Goal: Task Accomplishment & Management: Use online tool/utility

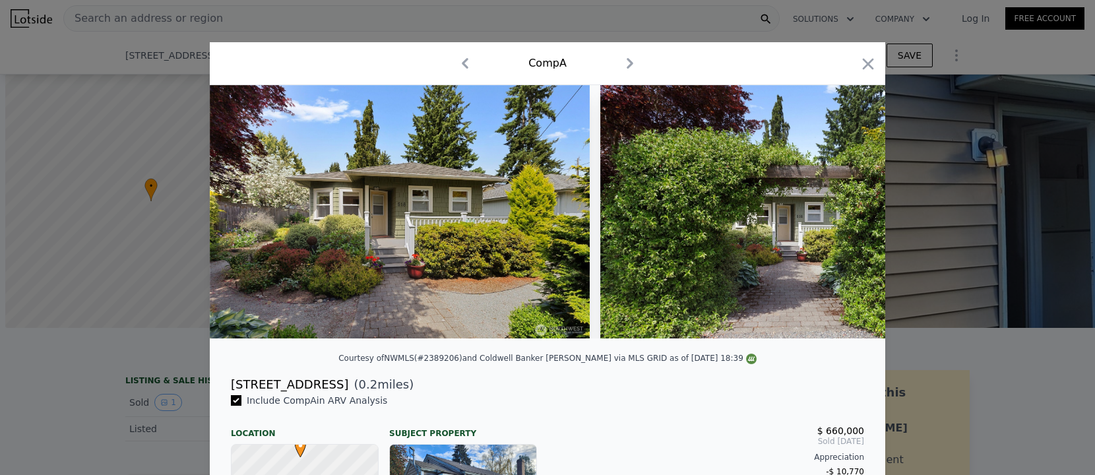
scroll to position [0, 2596]
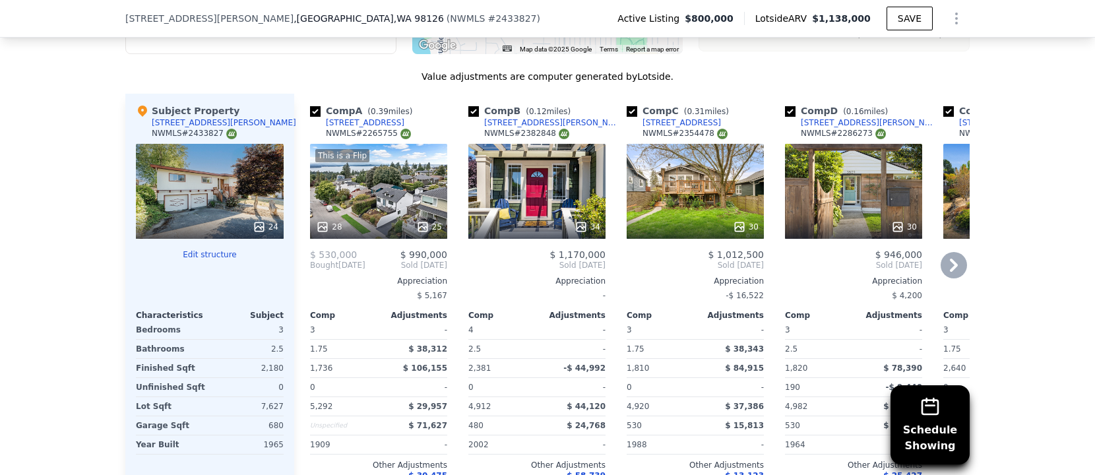
scroll to position [1592, 0]
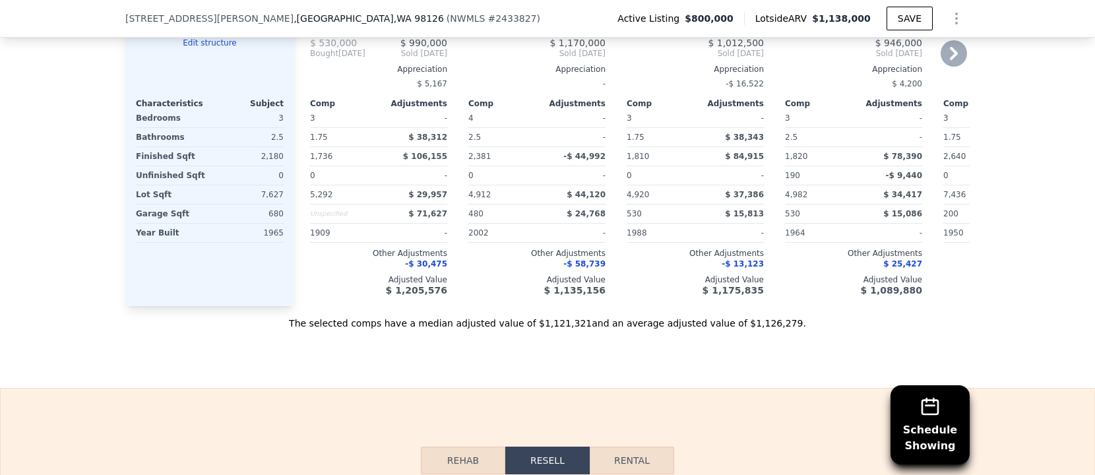
scroll to position [1617, 0]
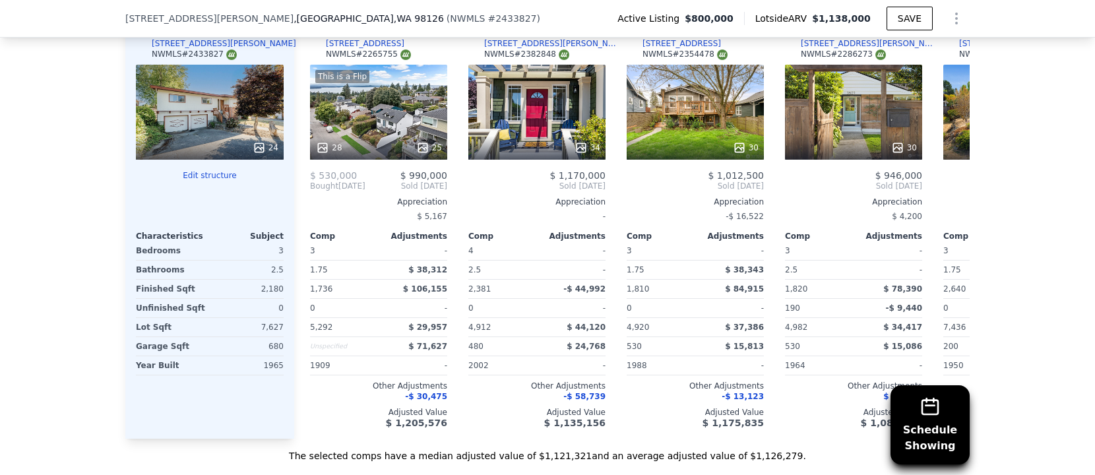
click at [199, 125] on div "24" at bounding box center [210, 112] width 148 height 95
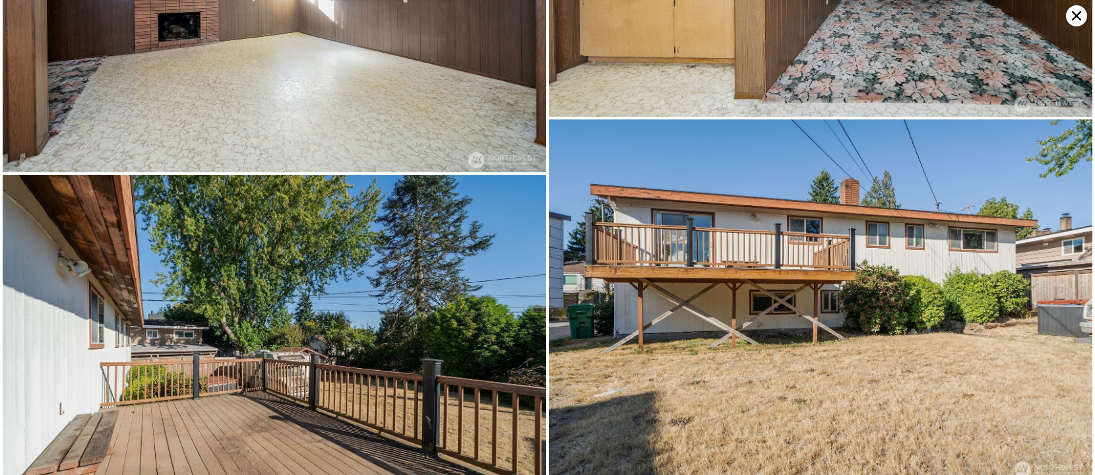
scroll to position [3901, 0]
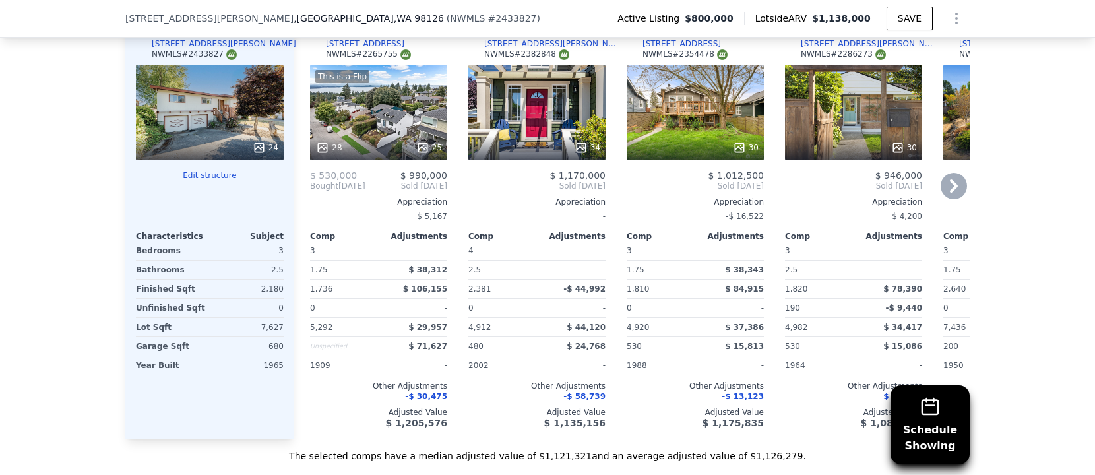
click at [949, 179] on icon at bounding box center [953, 186] width 26 height 26
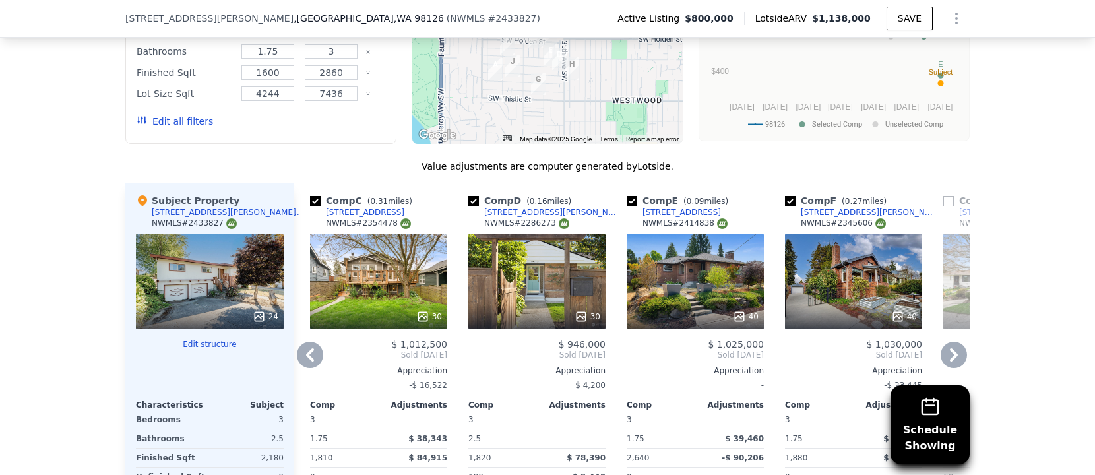
scroll to position [1813, 0]
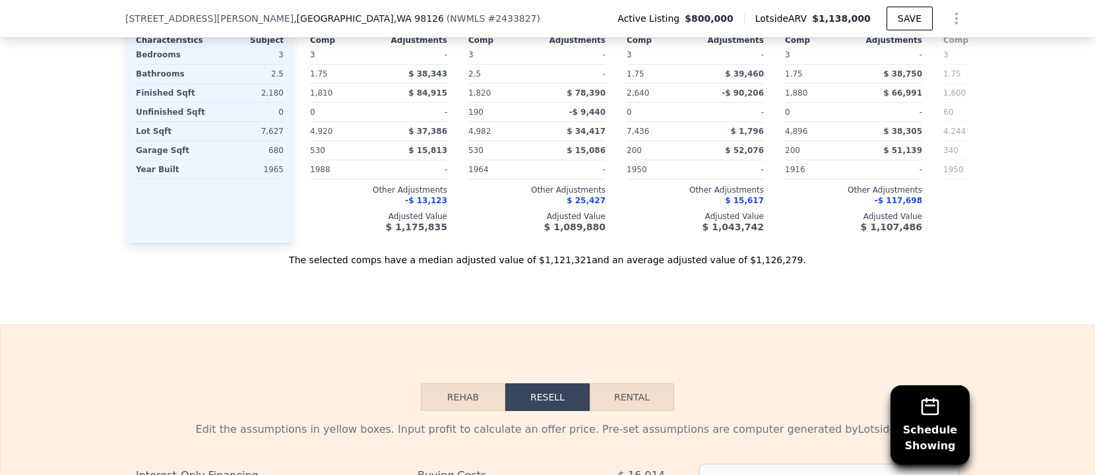
click at [466, 390] on button "Rehab" at bounding box center [463, 397] width 84 height 28
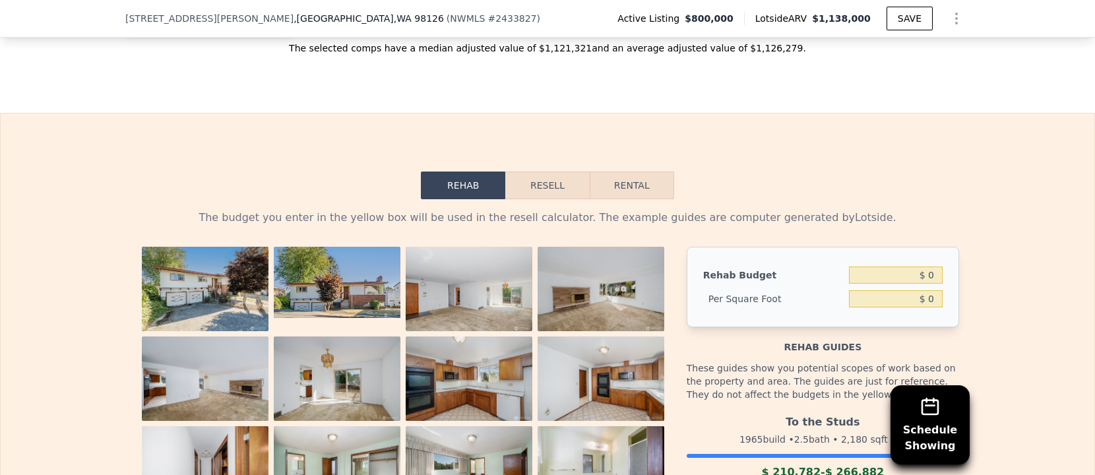
scroll to position [2158, 0]
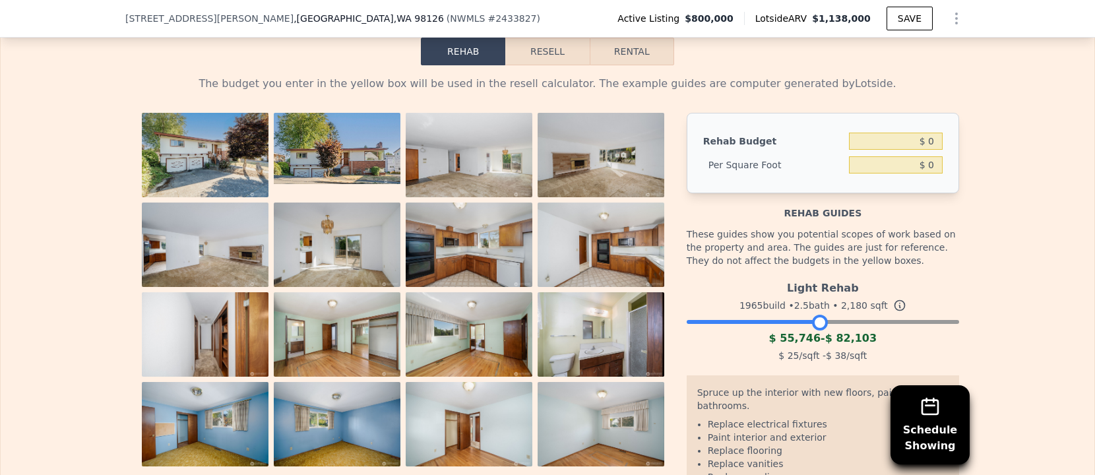
drag, startPoint x: 944, startPoint y: 314, endPoint x: 813, endPoint y: 320, distance: 131.4
click at [813, 320] on div at bounding box center [820, 323] width 16 height 16
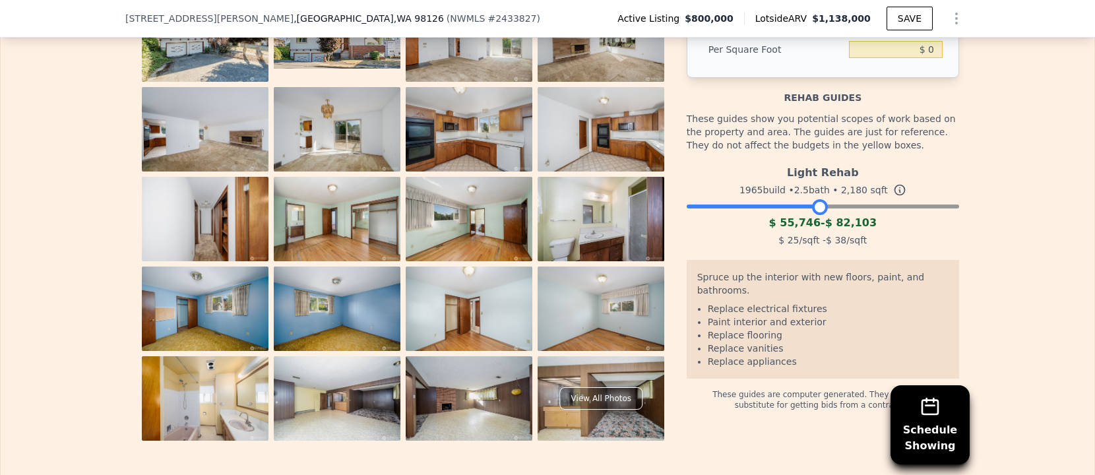
scroll to position [2140, 0]
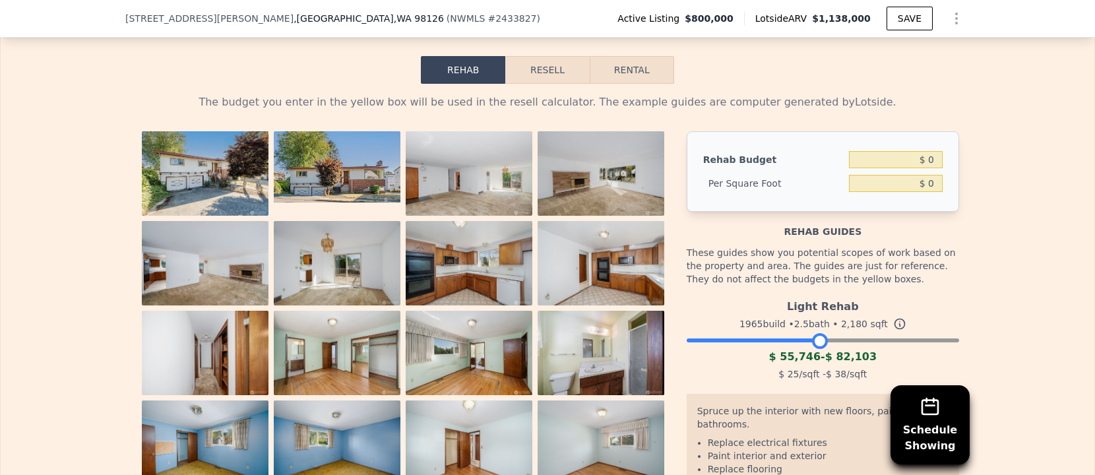
click at [190, 169] on img at bounding box center [205, 173] width 127 height 84
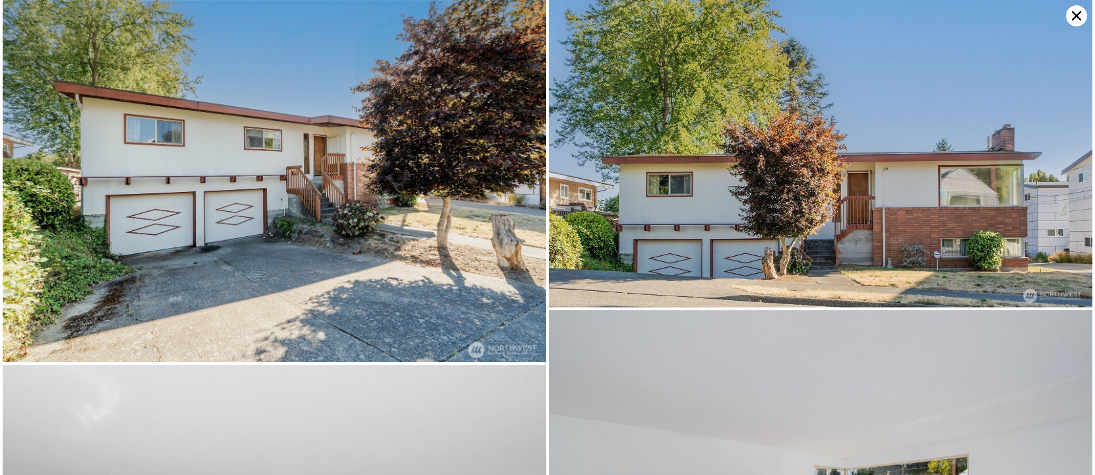
click at [271, 232] on img at bounding box center [274, 181] width 543 height 362
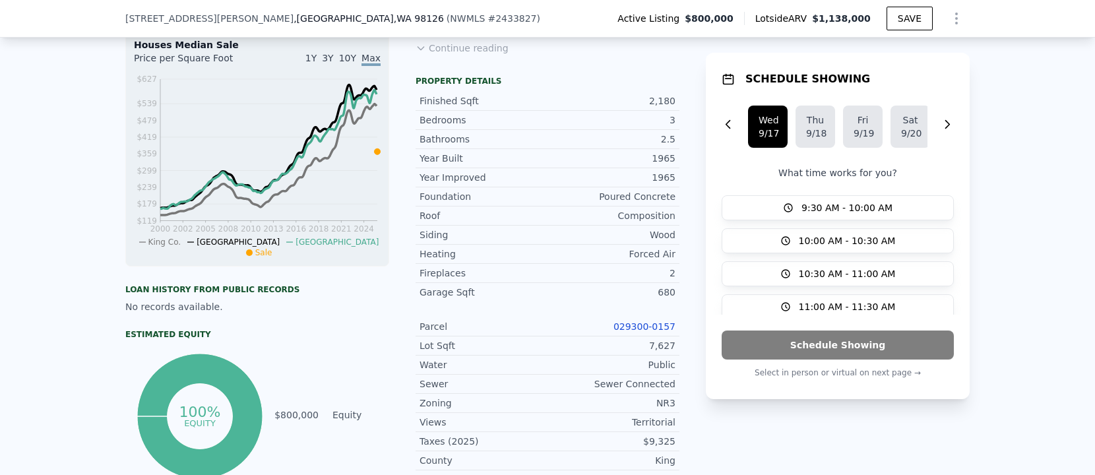
scroll to position [199, 0]
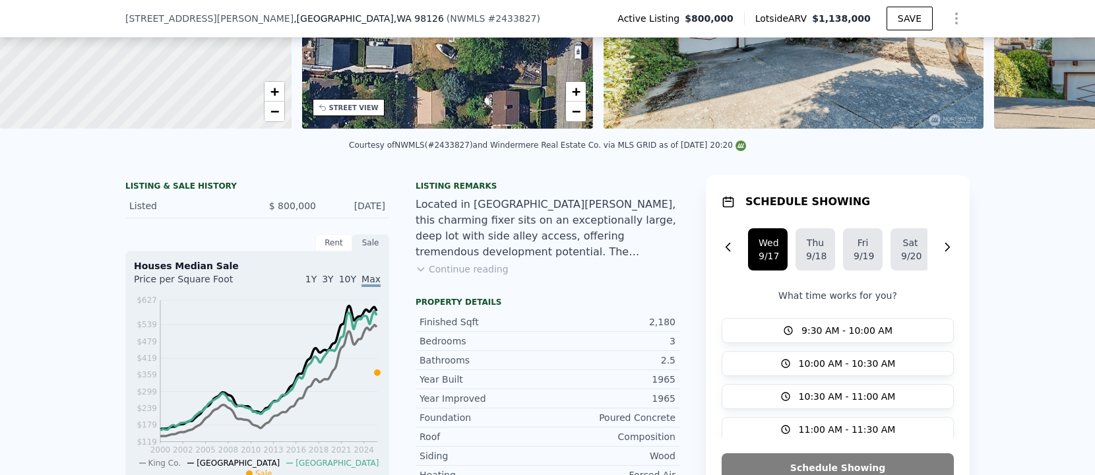
click at [425, 268] on icon at bounding box center [420, 269] width 11 height 11
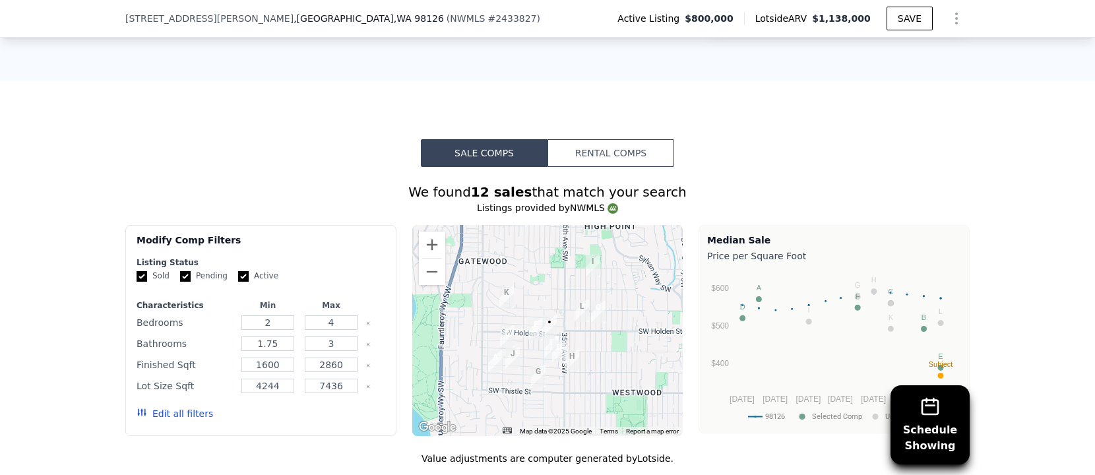
scroll to position [1692, 0]
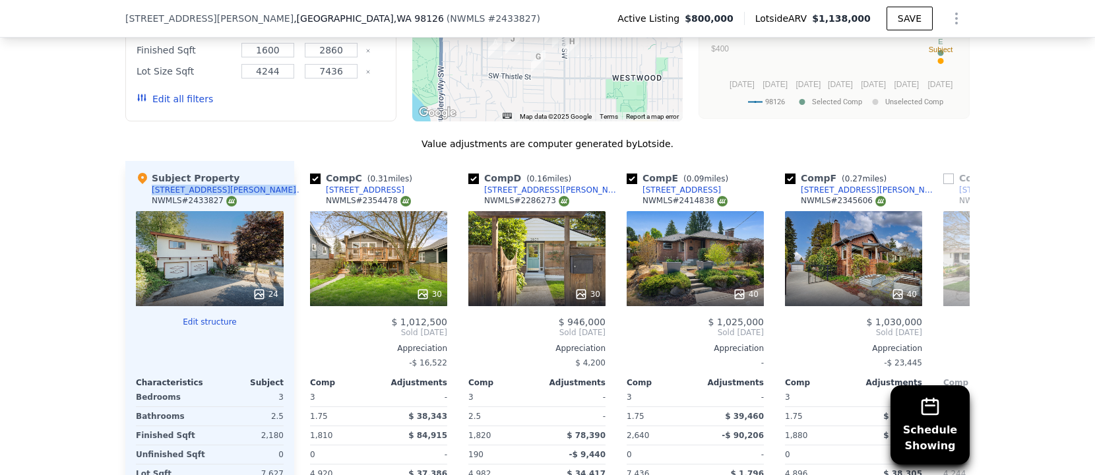
drag, startPoint x: 150, startPoint y: 106, endPoint x: 240, endPoint y: 104, distance: 89.7
click at [240, 171] on div "Subject Property 3609 SW Holden St NWMLS # 2433827" at bounding box center [210, 191] width 148 height 40
copy div "3609 SW Holden St"
click at [238, 211] on div "24" at bounding box center [210, 258] width 148 height 95
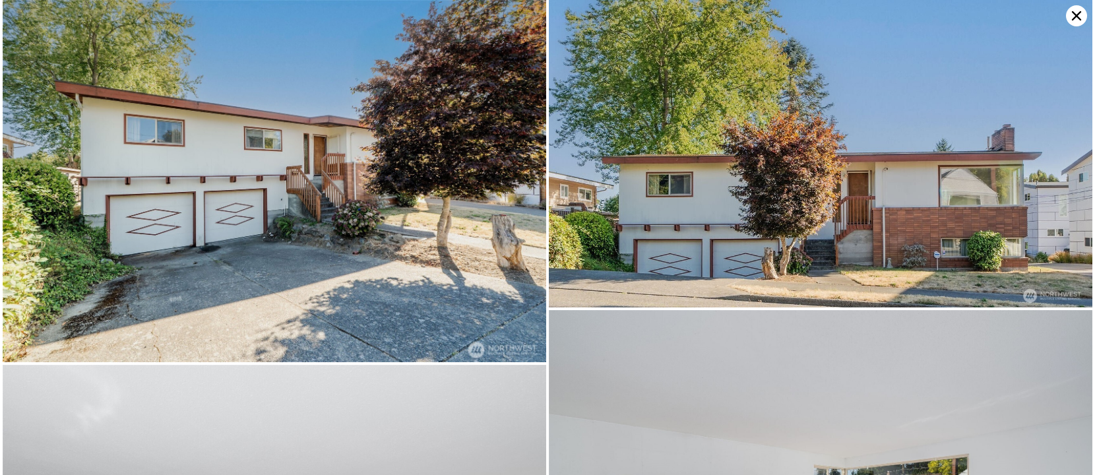
click at [324, 165] on img at bounding box center [274, 181] width 543 height 362
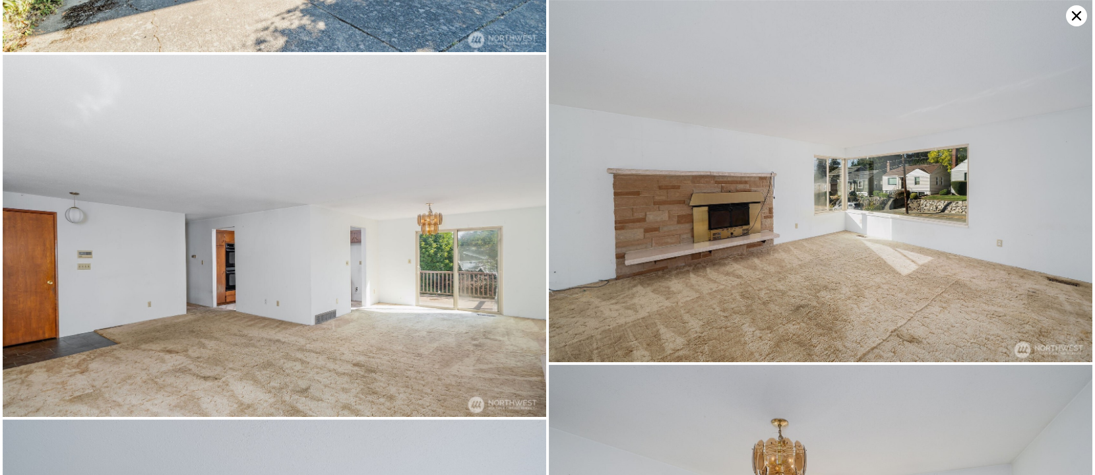
scroll to position [0, 0]
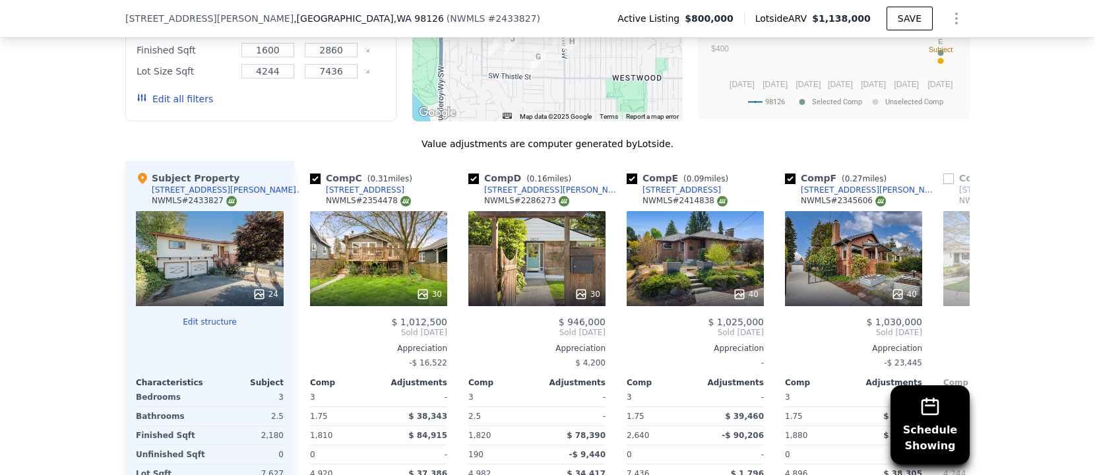
click at [212, 211] on div "24" at bounding box center [210, 258] width 148 height 95
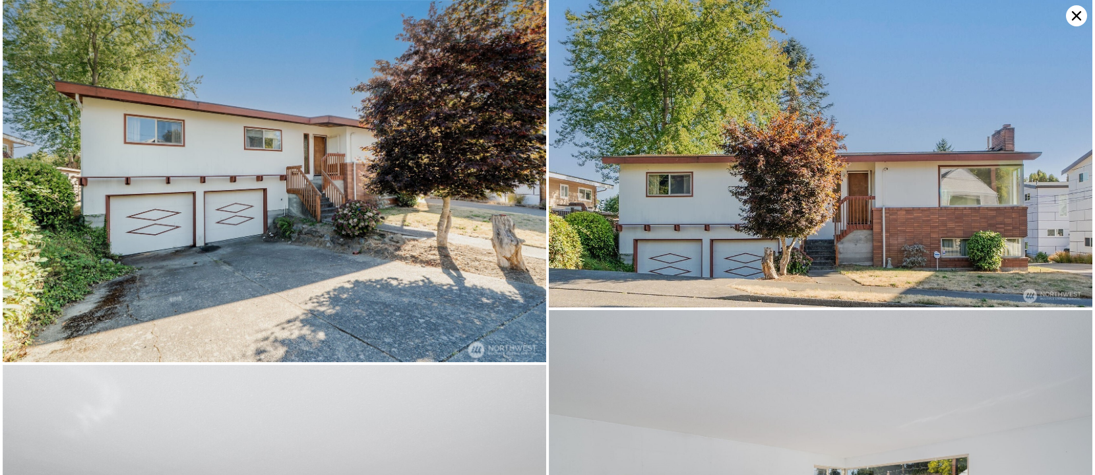
click at [425, 193] on img at bounding box center [274, 181] width 543 height 362
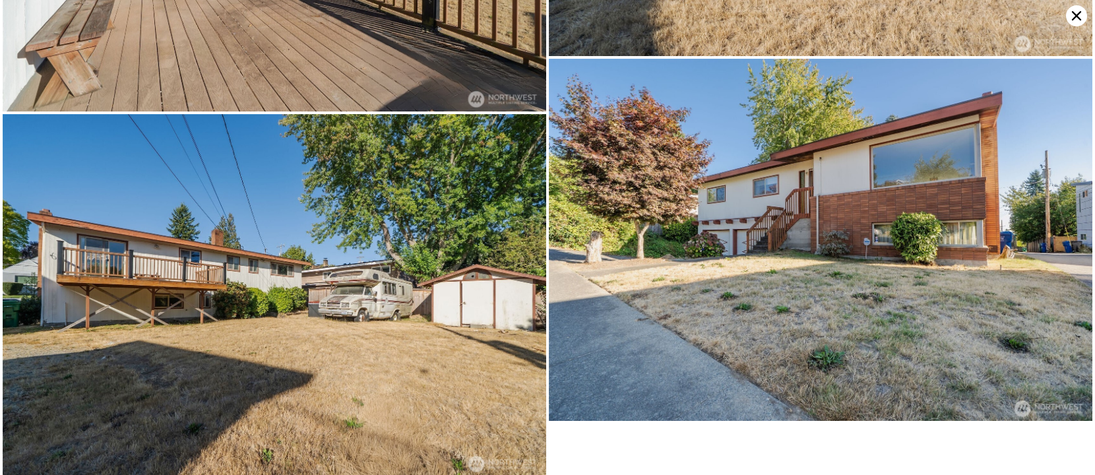
scroll to position [3901, 0]
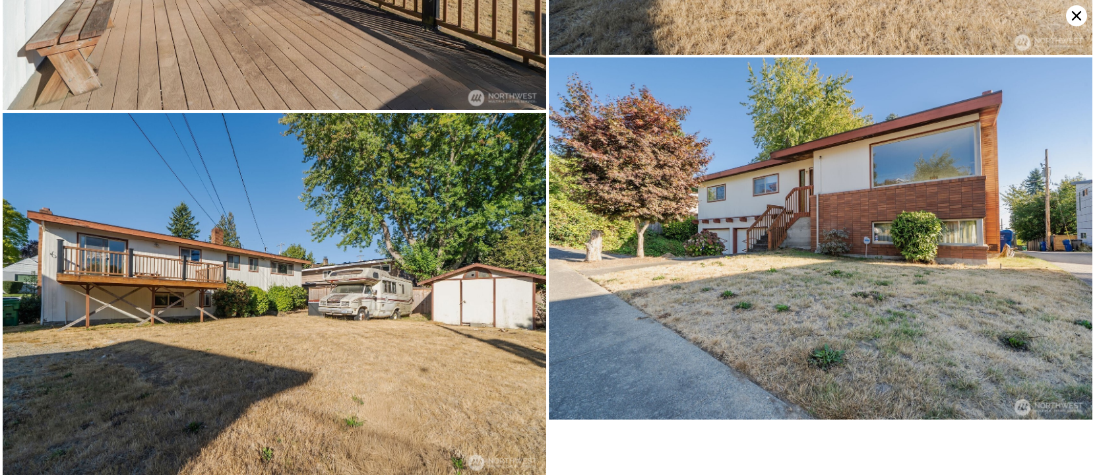
click at [1073, 21] on icon at bounding box center [1076, 15] width 21 height 21
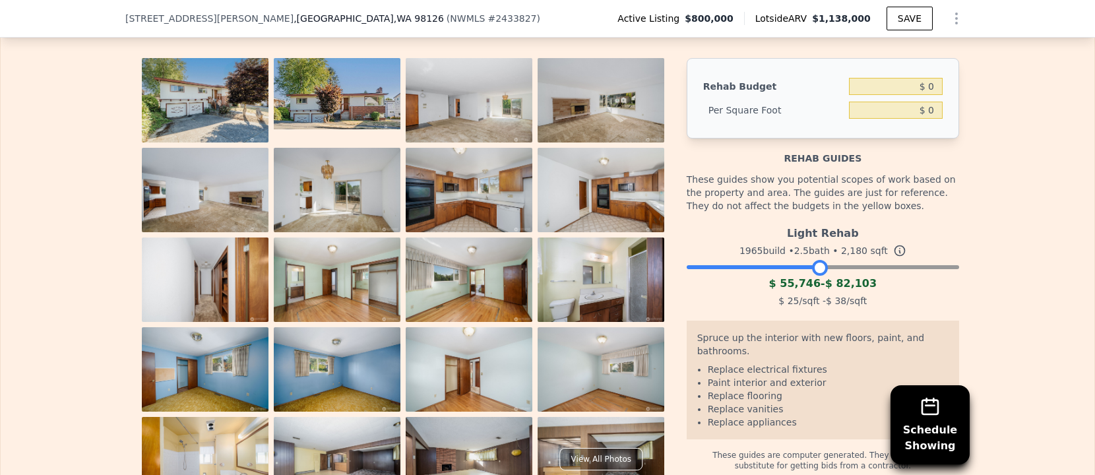
scroll to position [2371, 0]
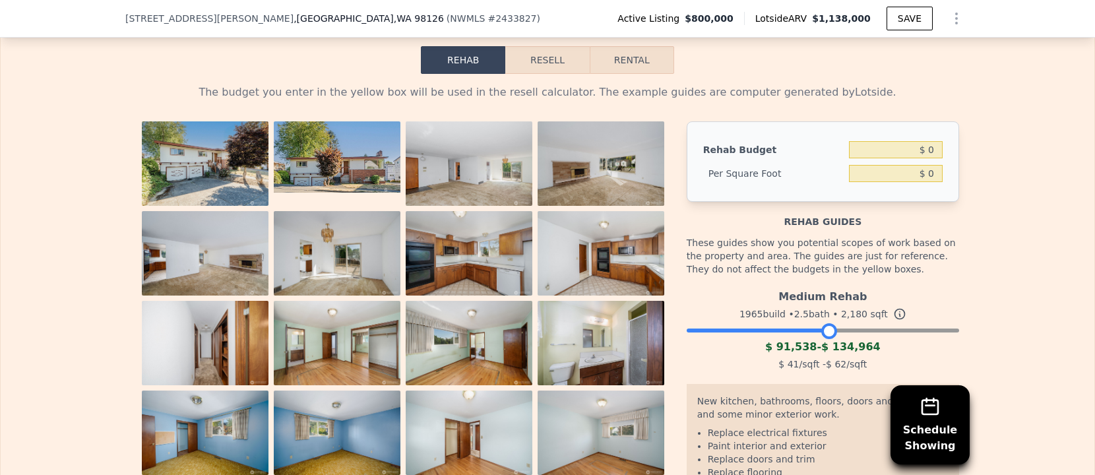
drag, startPoint x: 817, startPoint y: 247, endPoint x: 828, endPoint y: 248, distance: 11.2
click at [828, 323] on div at bounding box center [829, 331] width 16 height 16
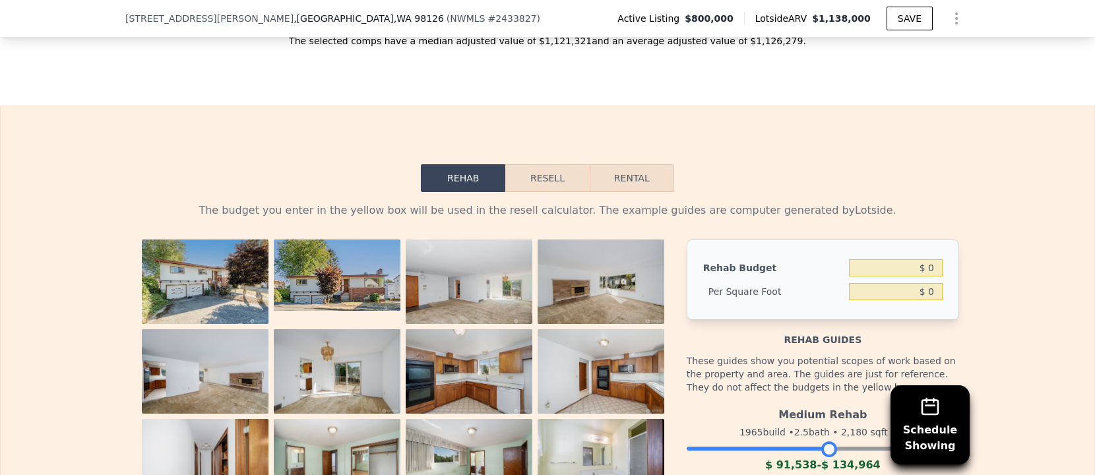
scroll to position [2480, 0]
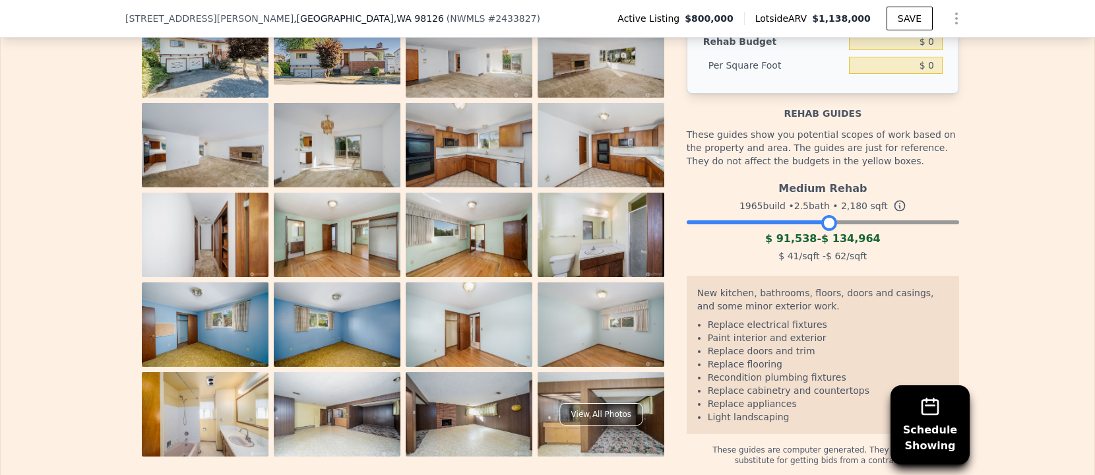
click at [568, 372] on img at bounding box center [600, 414] width 127 height 84
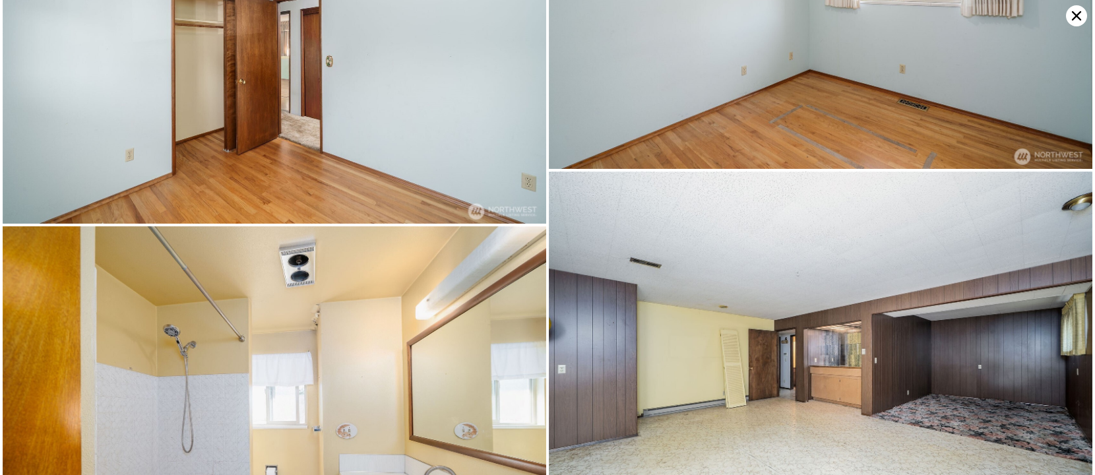
scroll to position [3229, 0]
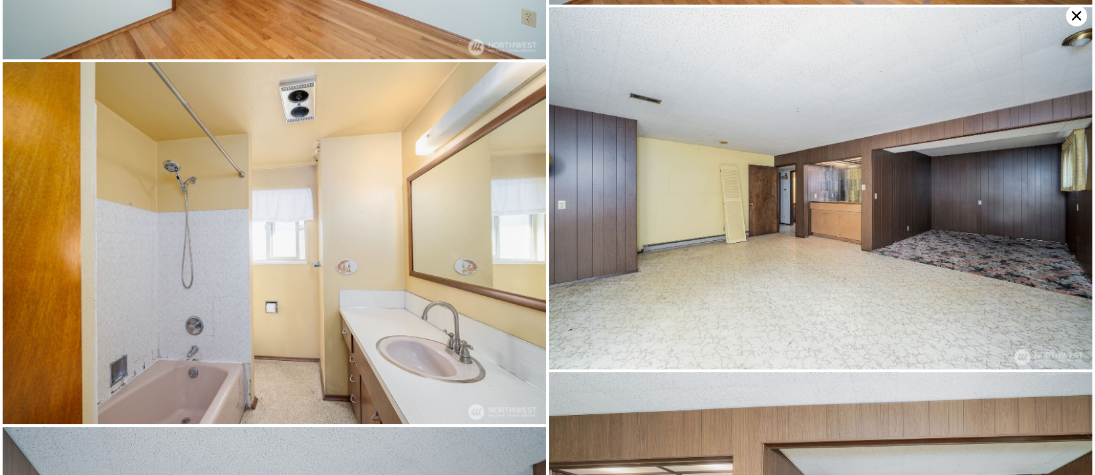
click at [708, 317] on img at bounding box center [820, 188] width 543 height 362
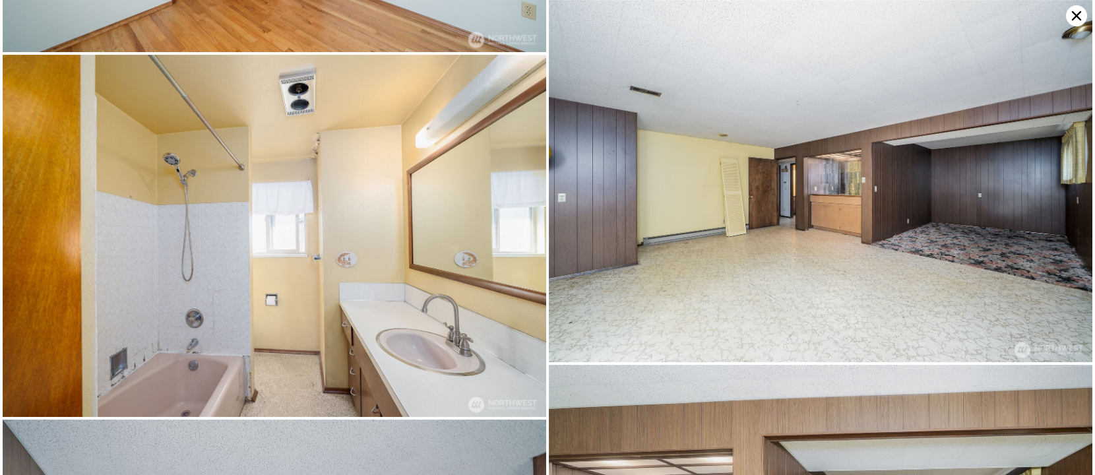
click at [712, 220] on img at bounding box center [820, 181] width 543 height 362
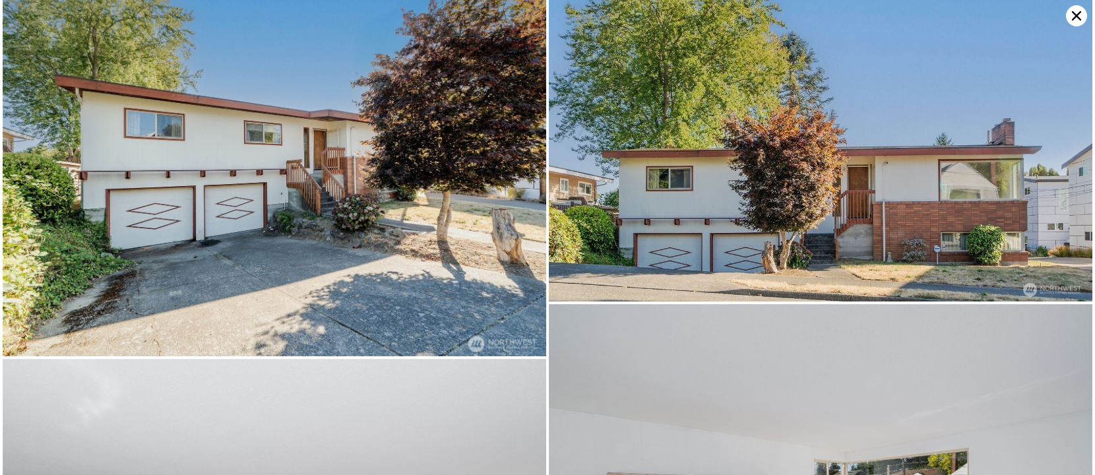
scroll to position [0, 0]
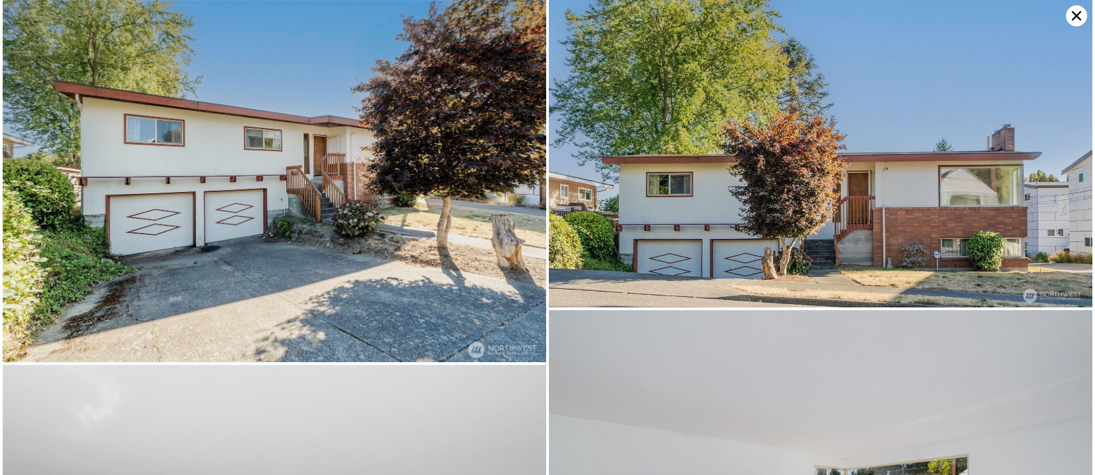
click at [1079, 20] on icon at bounding box center [1076, 15] width 9 height 9
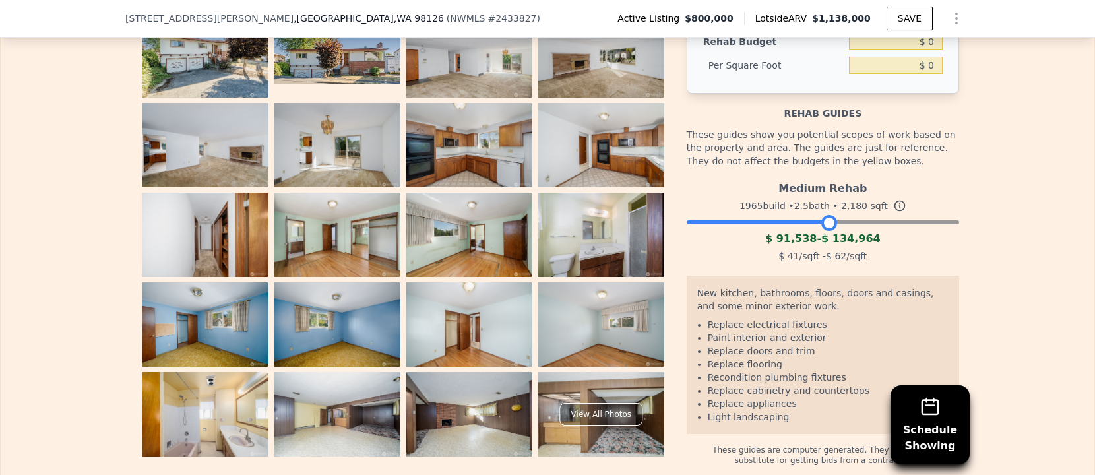
scroll to position [2266, 0]
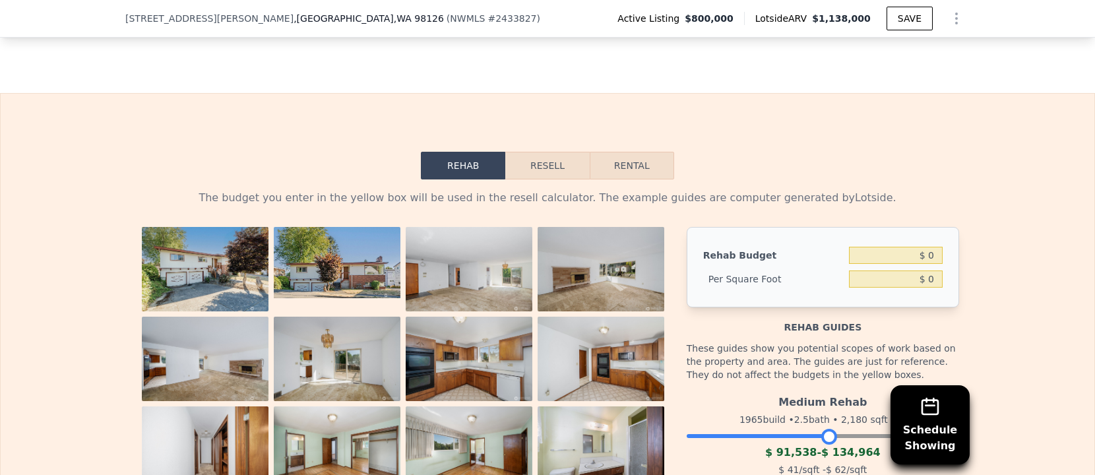
click at [549, 152] on button "Resell" at bounding box center [547, 166] width 84 height 28
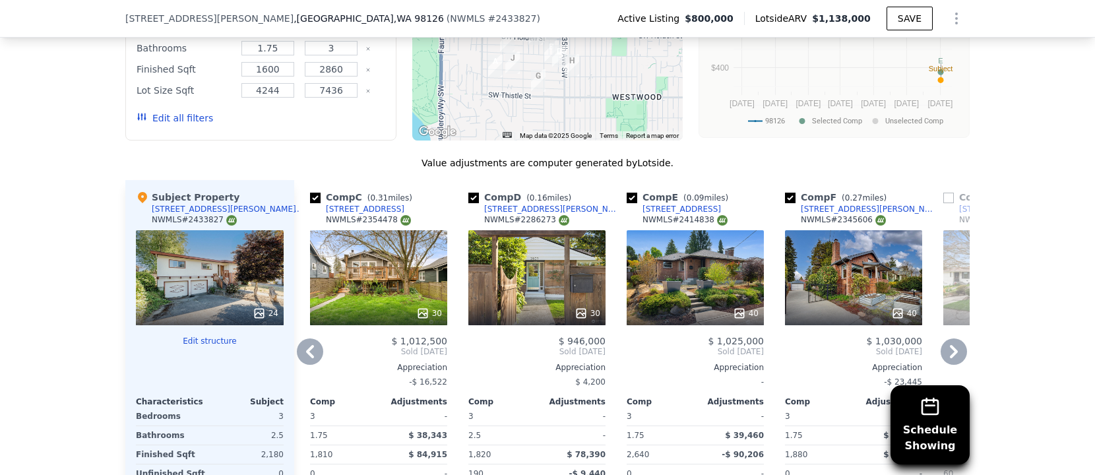
scroll to position [1690, 0]
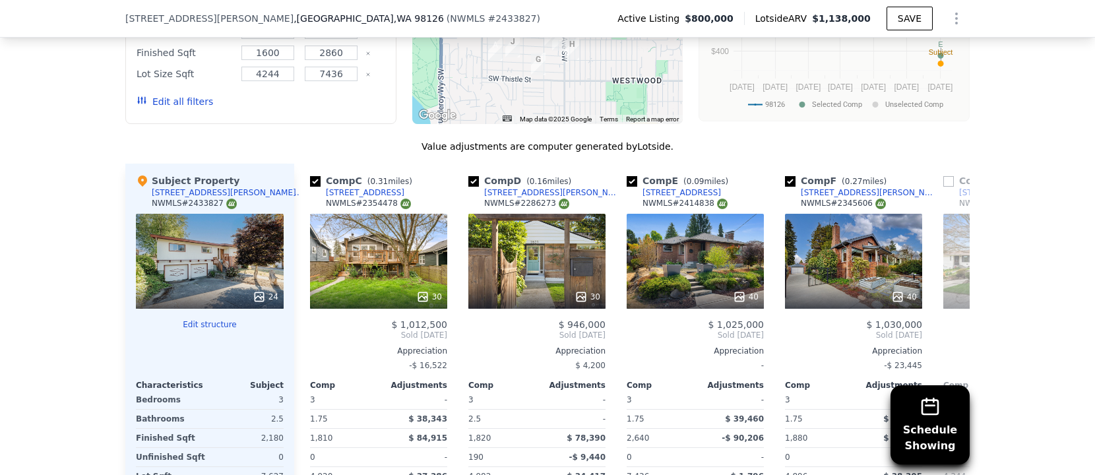
click at [212, 319] on button "Edit structure" at bounding box center [210, 324] width 148 height 11
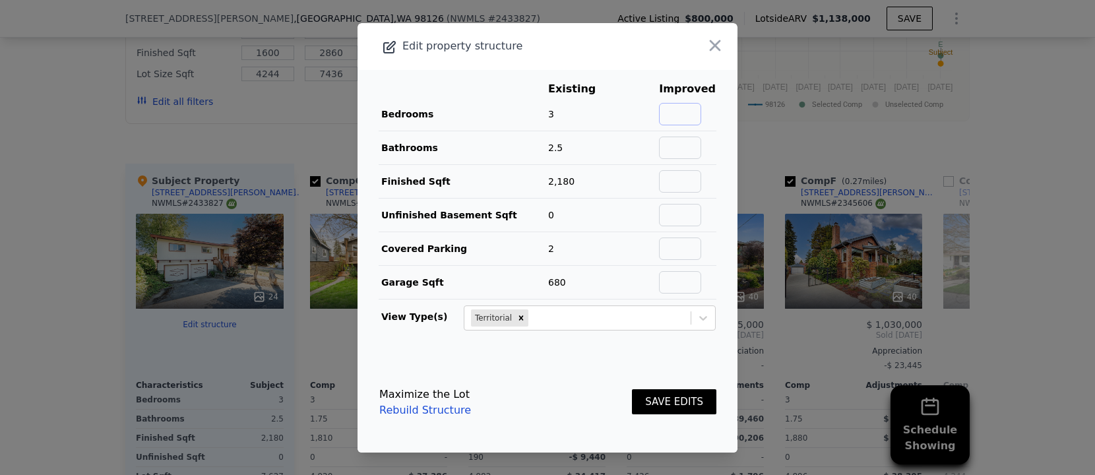
click at [686, 113] on input "text" at bounding box center [680, 114] width 42 height 22
type input "4"
type input "2.5"
type input "2180"
type input "0"
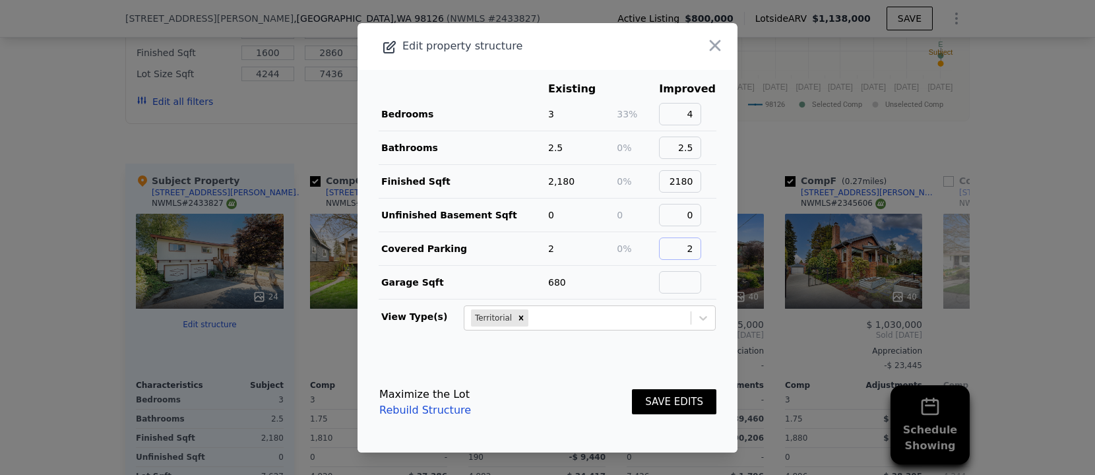
type input "2"
type input "680"
click at [660, 406] on button "SAVE EDITS" at bounding box center [674, 402] width 84 height 26
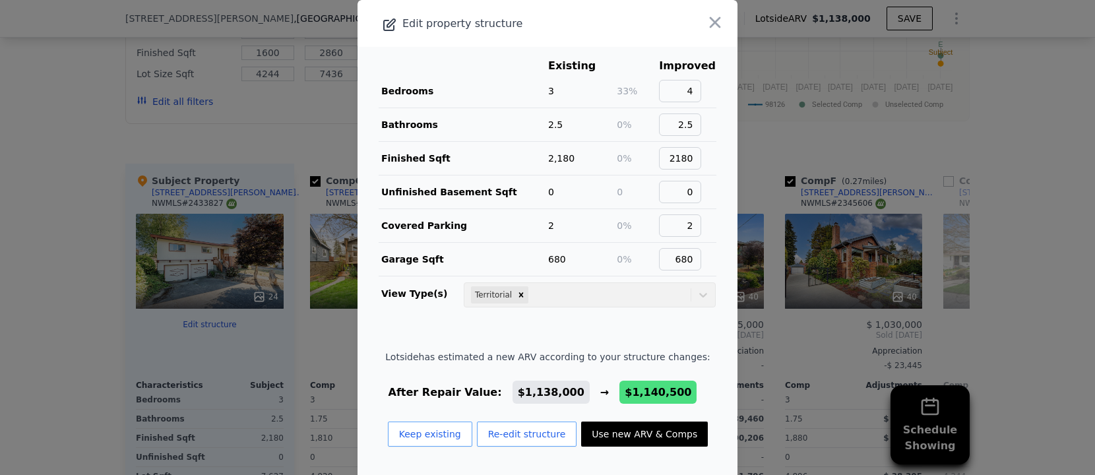
click at [653, 433] on button "Use new ARV & Comps" at bounding box center [644, 433] width 127 height 25
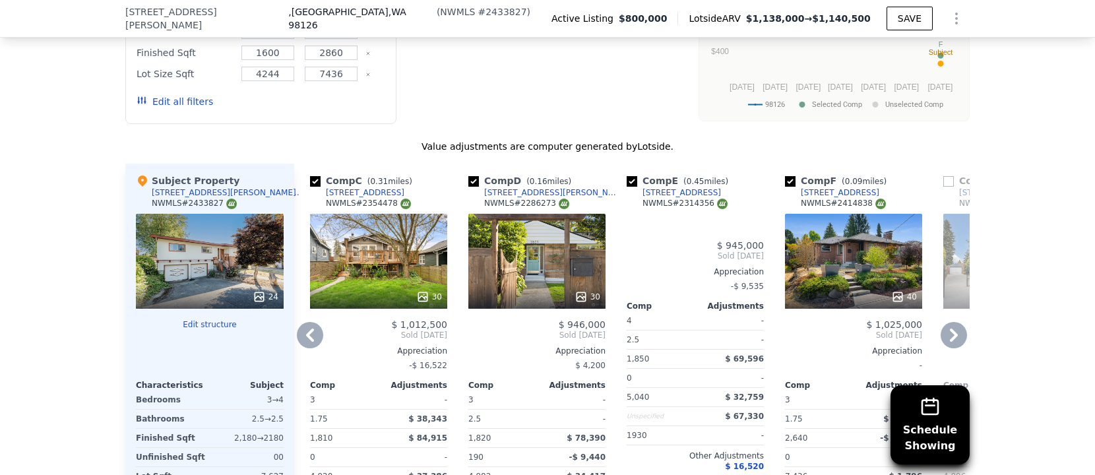
checkbox input "true"
type input "$ 1,140,500"
type input "$ 192,623"
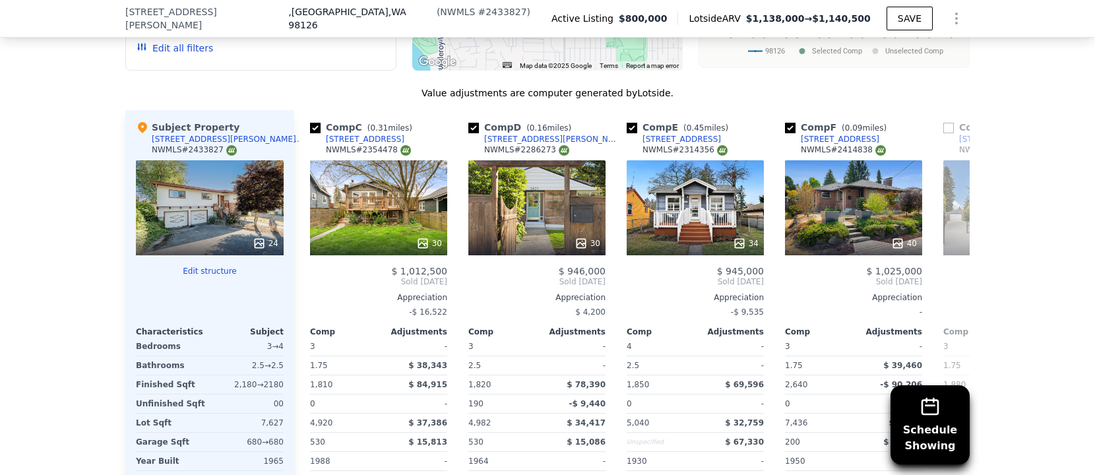
scroll to position [1519, 0]
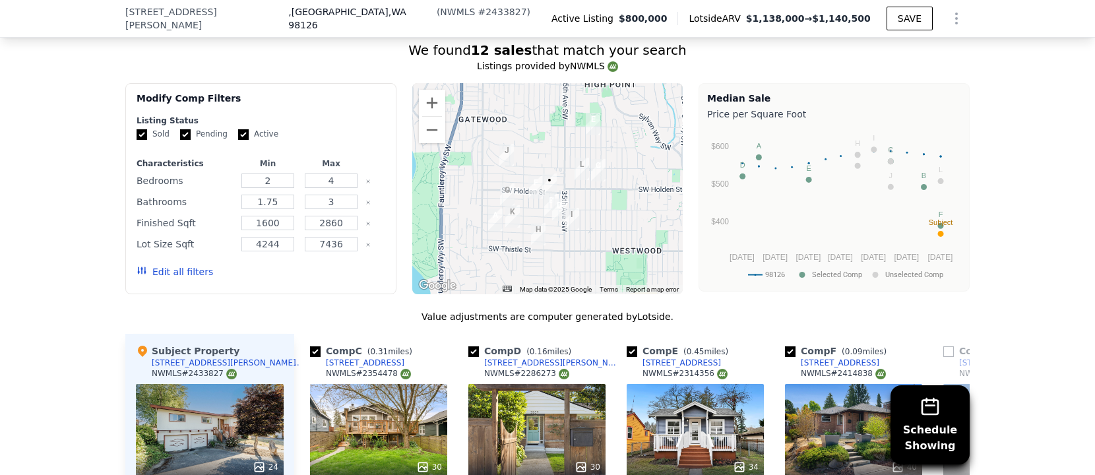
click at [156, 265] on button "Edit all filters" at bounding box center [175, 271] width 76 height 13
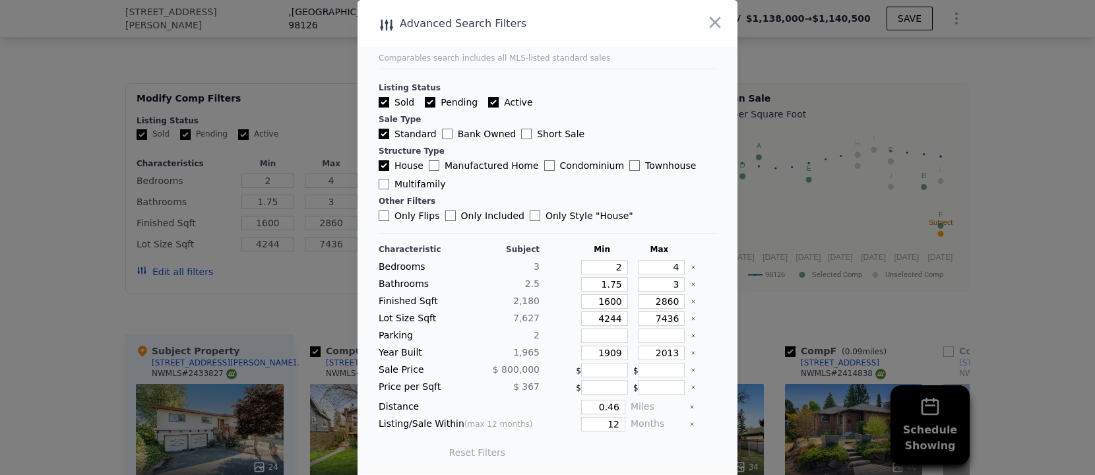
click at [665, 324] on div "Characteristic Subject Min Max Bedrooms 3 2 4 Bathrooms 2.5 1.75 3 Finished Sqf…" at bounding box center [548, 357] width 338 height 227
click at [604, 317] on input "4244" at bounding box center [604, 318] width 47 height 15
type input "0"
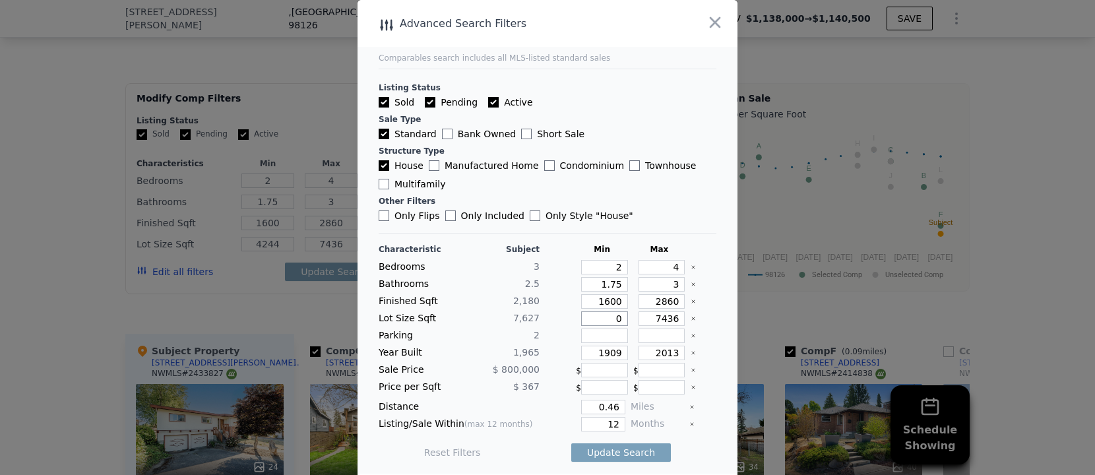
type input "0"
type input "5"
type input "50"
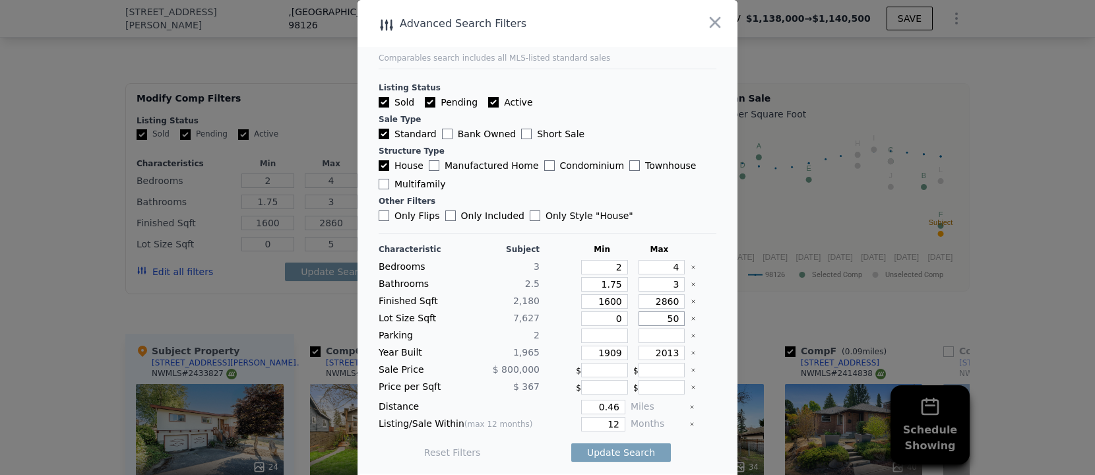
type input "50"
type input "500"
type input "50"
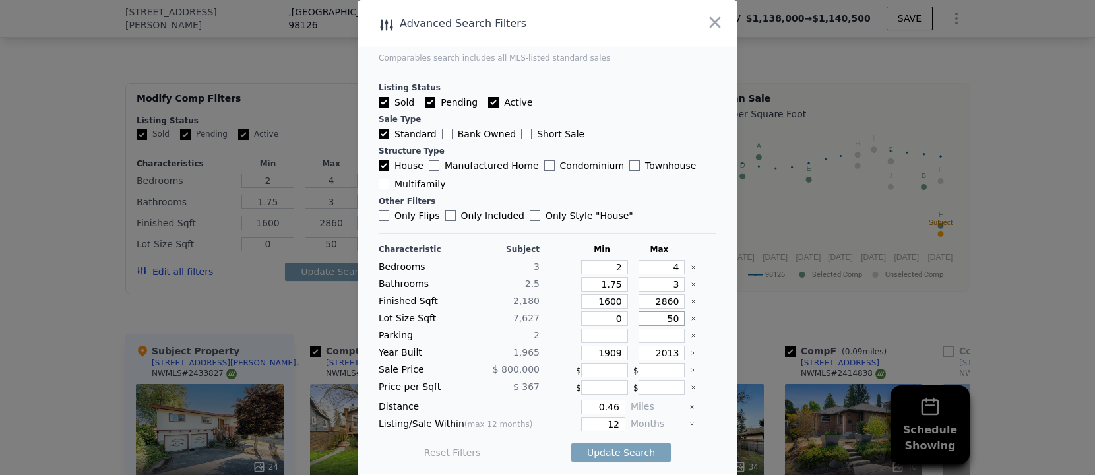
type input "5"
type input "54"
type input "540"
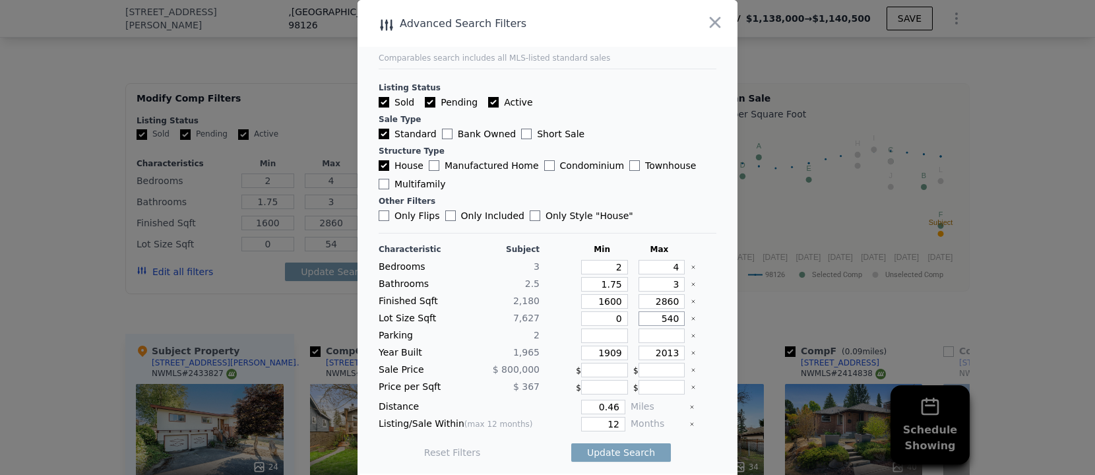
type input "540"
type input "5400"
type input "540"
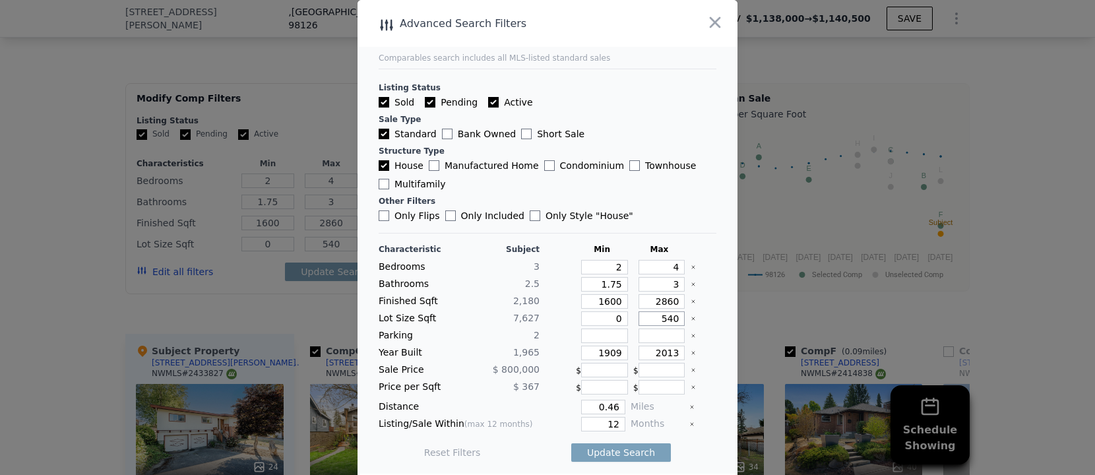
type input "54"
type input "5"
type input "53"
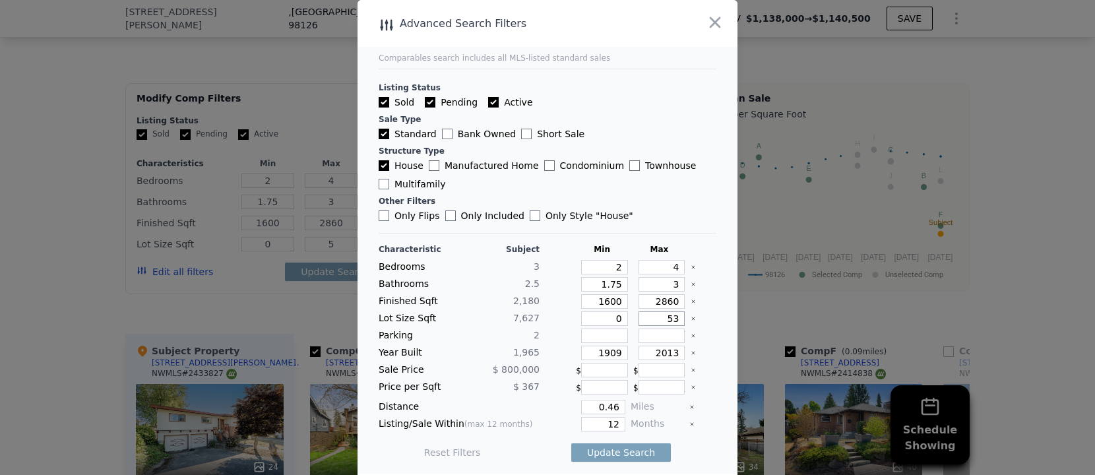
type input "53"
type input "530"
type input "53"
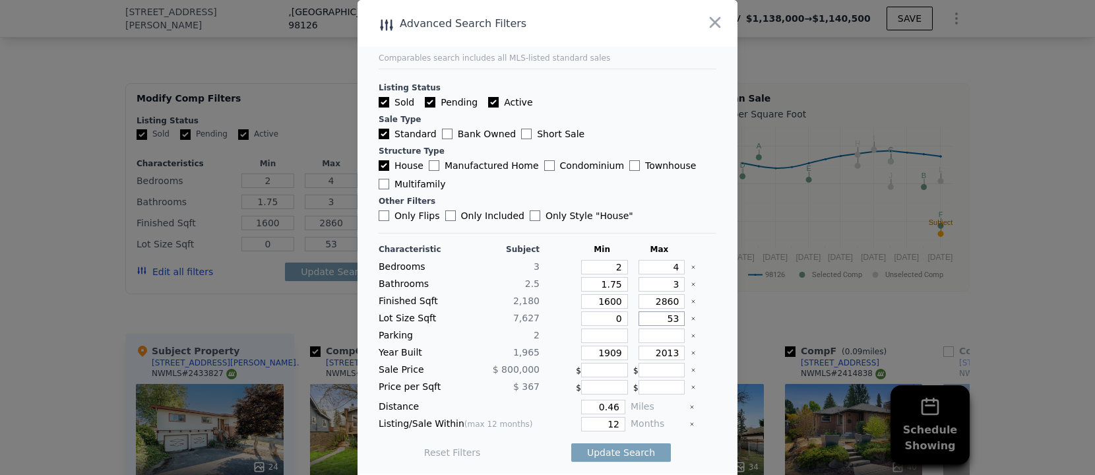
type input "5"
type input "54"
type input "540"
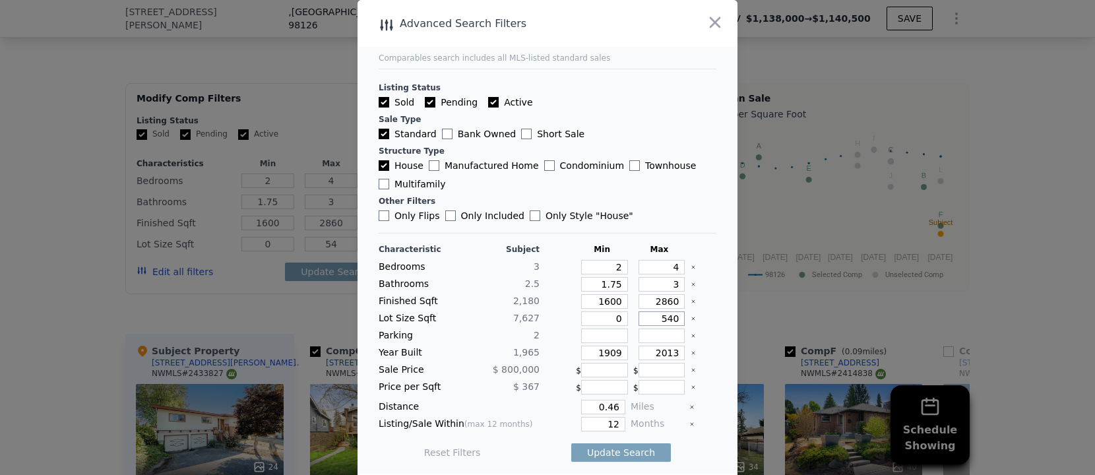
type input "540"
type input "40"
type input "39"
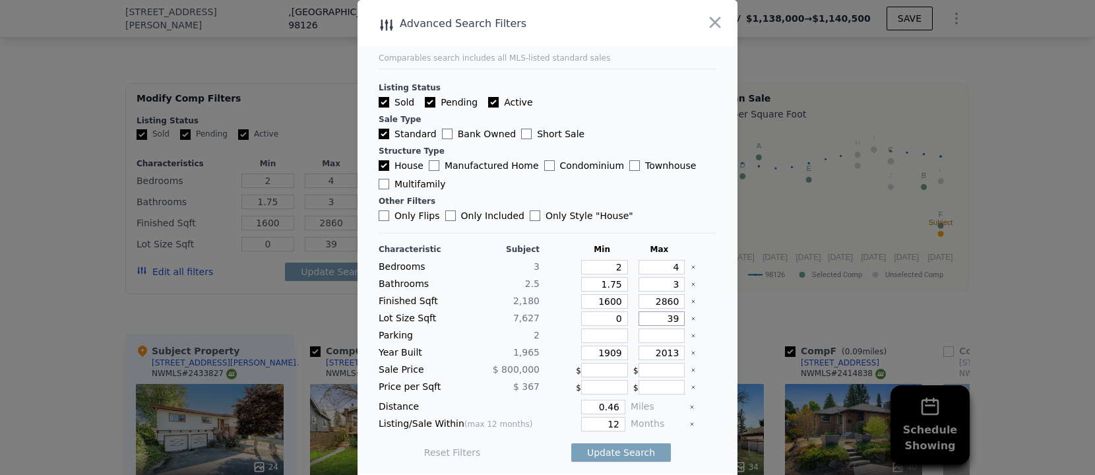
type input "390"
type input "39"
type input "390"
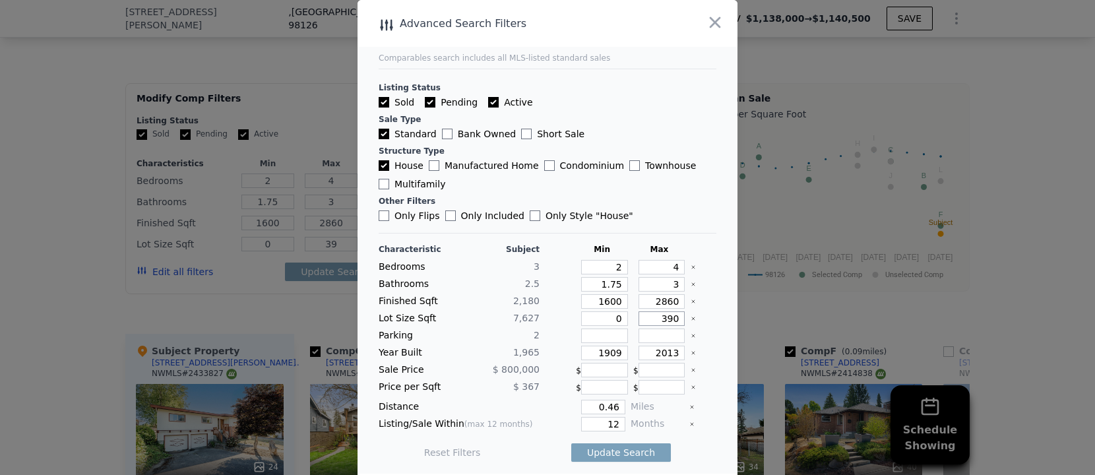
type input "390"
type input "3900"
click at [620, 462] on div "Update Search" at bounding box center [621, 452] width 100 height 37
click at [632, 448] on button "Update Search" at bounding box center [621, 452] width 100 height 18
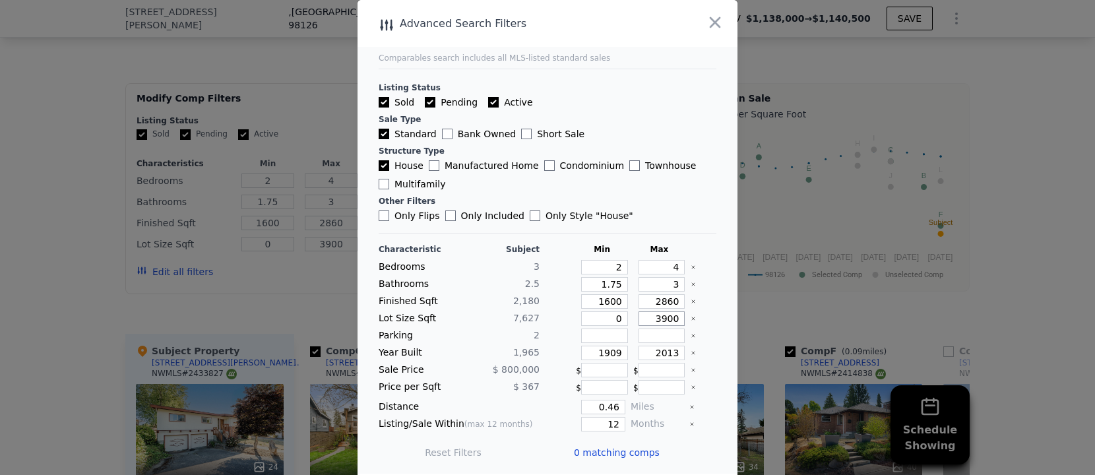
click at [670, 319] on input "3900" at bounding box center [661, 318] width 47 height 15
type input "5"
type input "50"
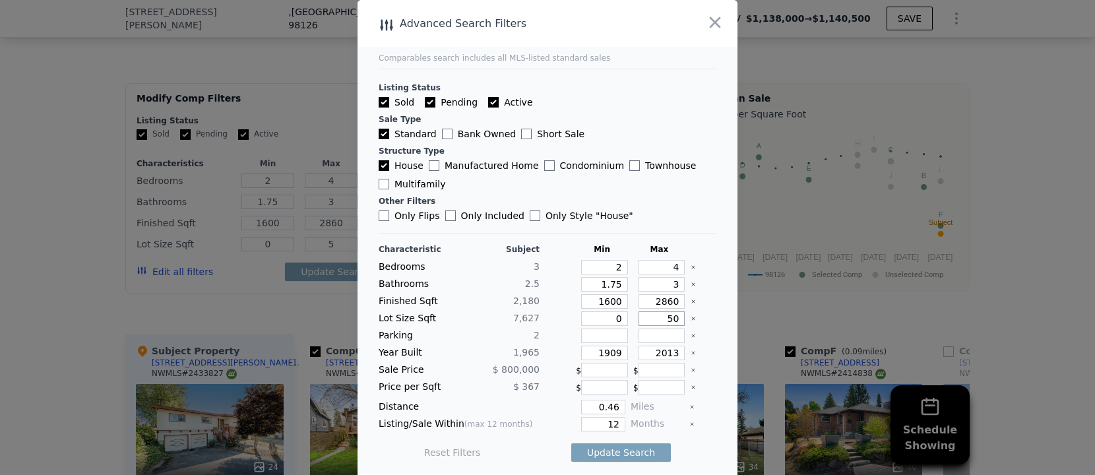
type input "50"
type input "500"
type input "5000"
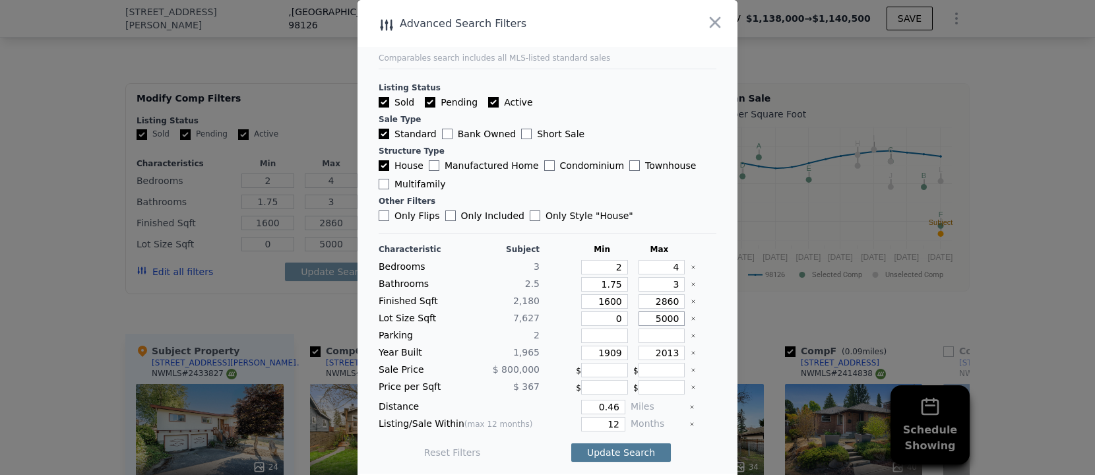
type input "5000"
click at [636, 446] on button "Update Search" at bounding box center [621, 452] width 100 height 18
checkbox input "false"
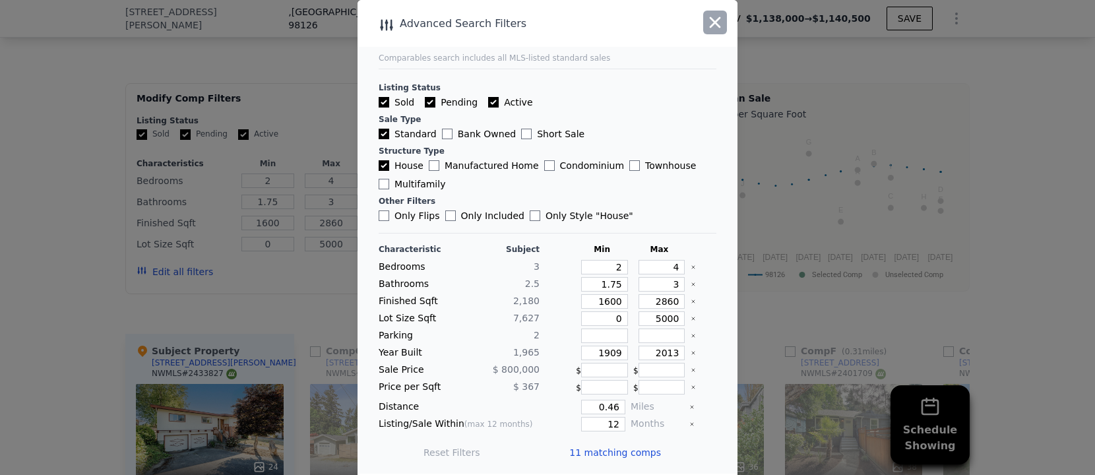
click at [723, 26] on icon "button" at bounding box center [715, 22] width 18 height 18
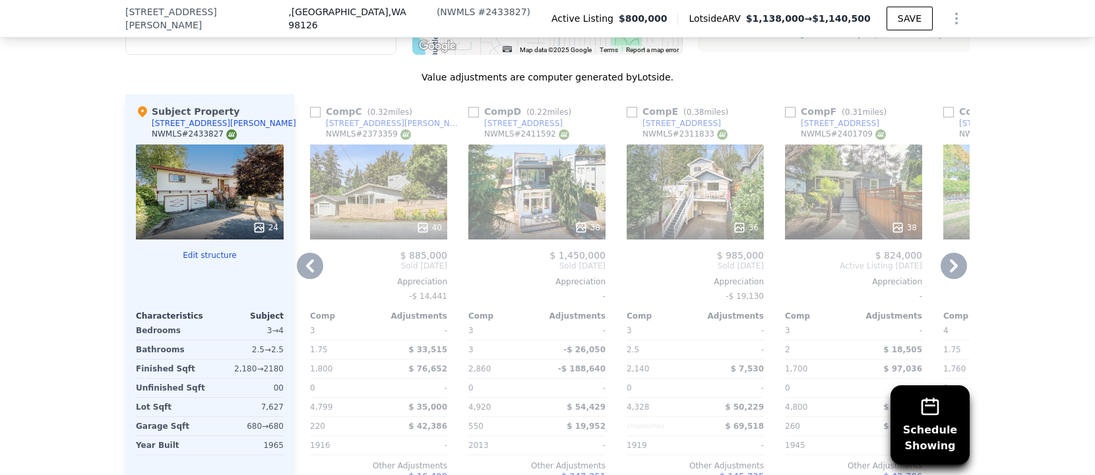
scroll to position [1817, 0]
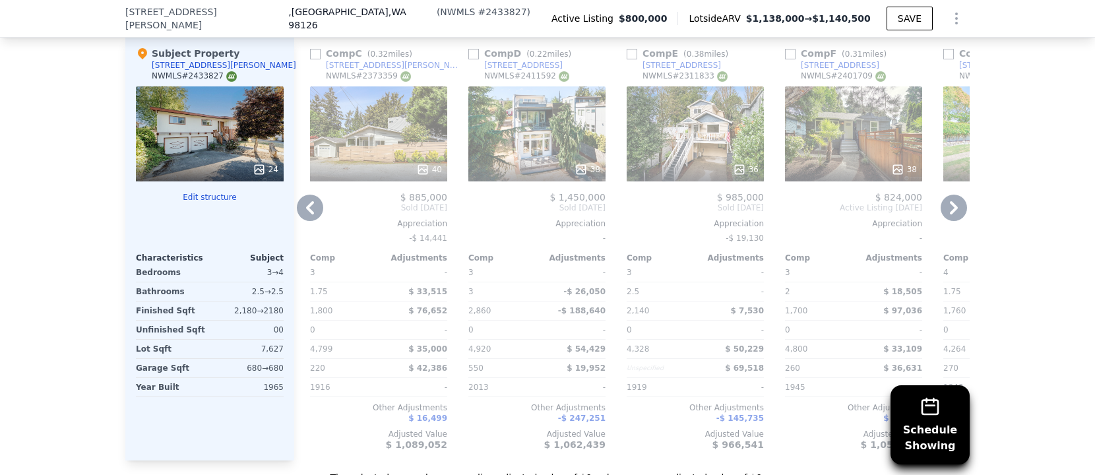
click at [958, 195] on icon at bounding box center [953, 208] width 26 height 26
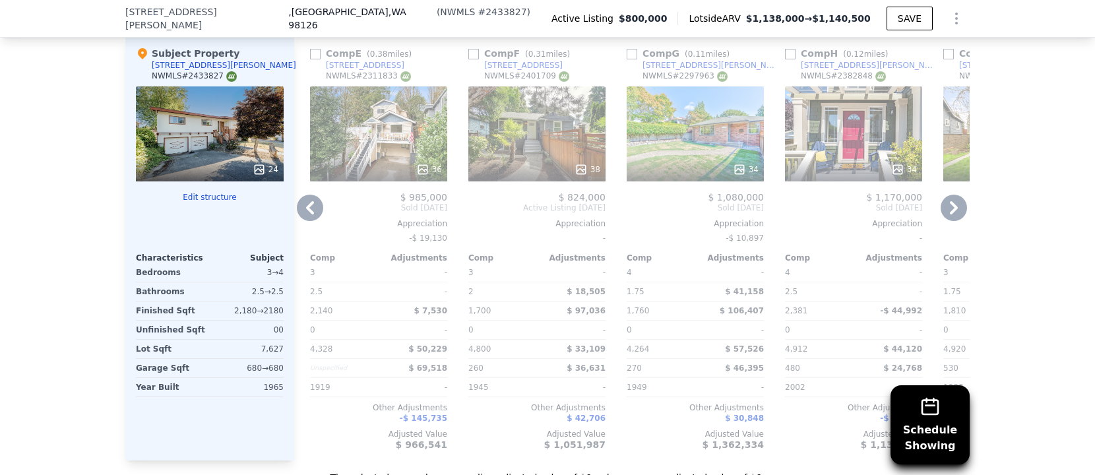
click at [958, 195] on icon at bounding box center [953, 208] width 26 height 26
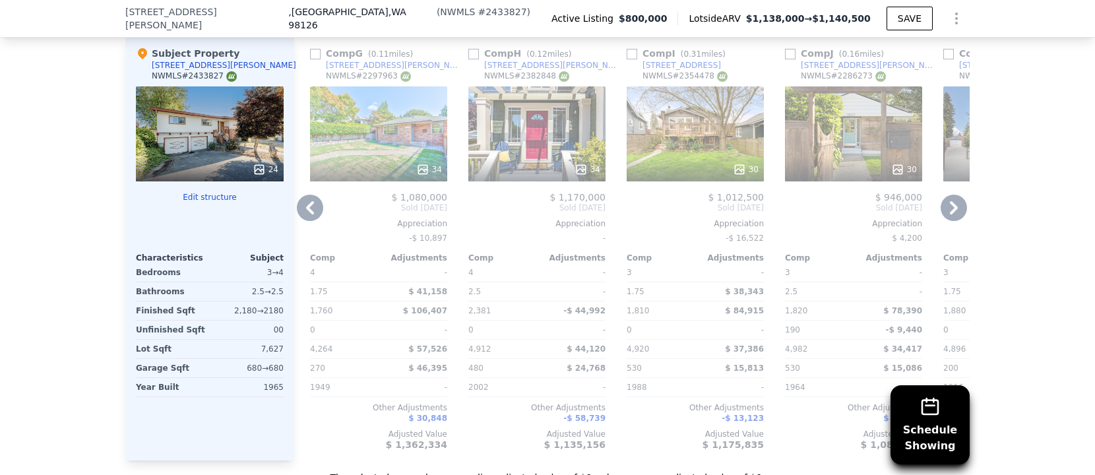
click at [958, 195] on icon at bounding box center [953, 208] width 26 height 26
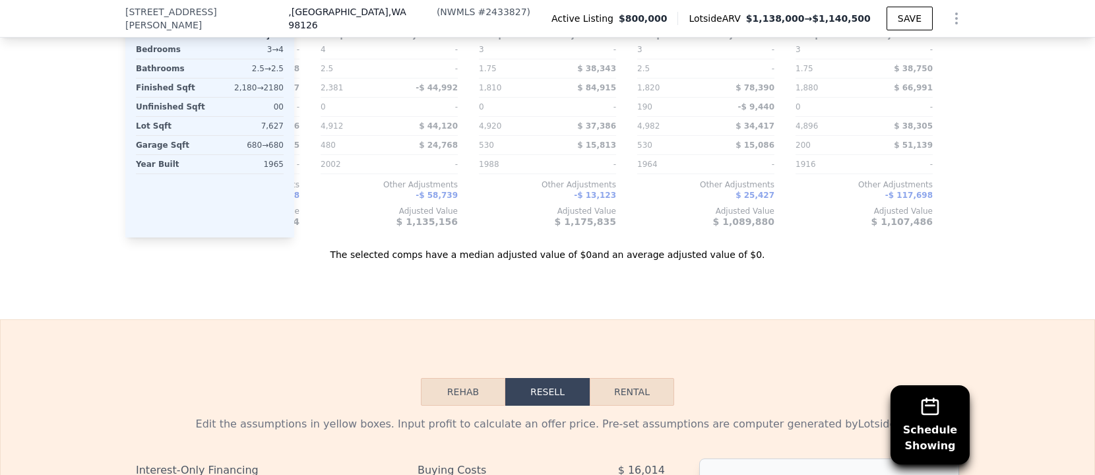
scroll to position [2181, 0]
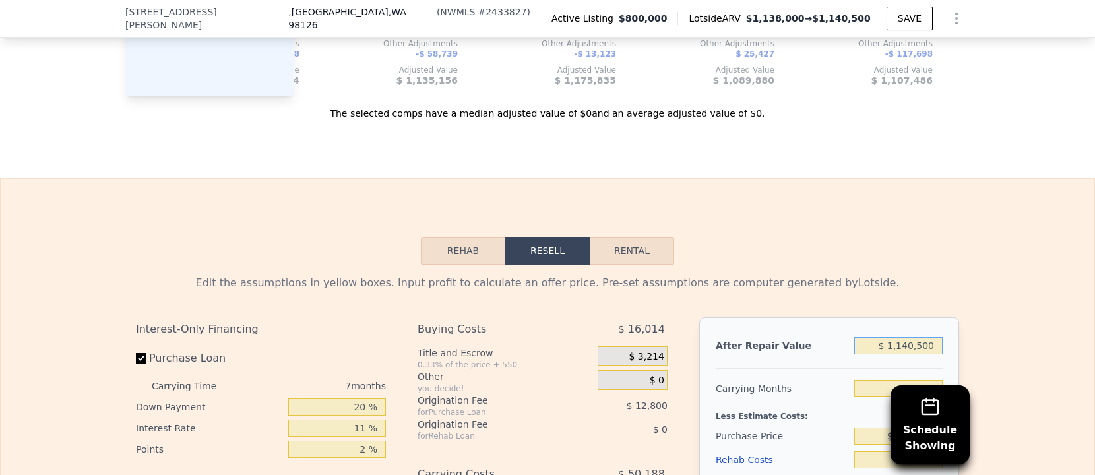
click at [905, 337] on input "$ 1,140,500" at bounding box center [898, 345] width 88 height 17
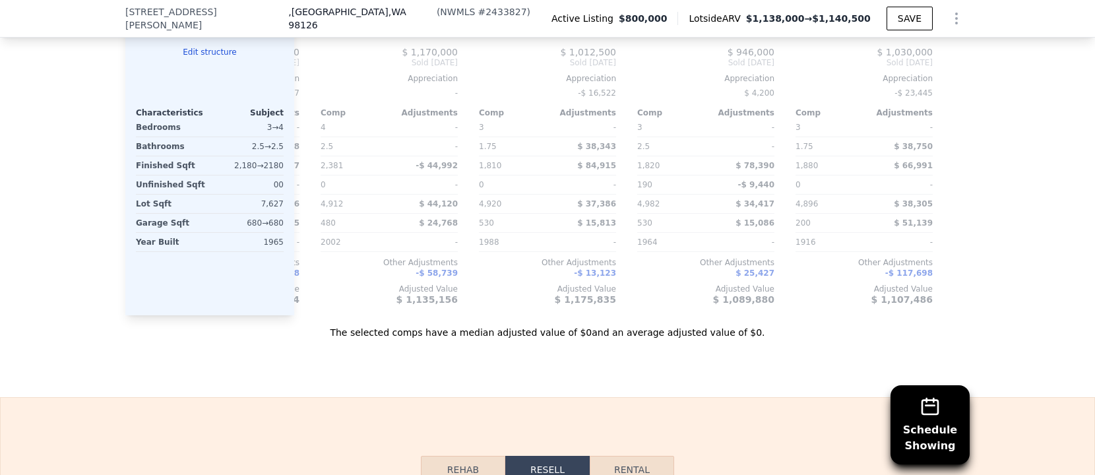
scroll to position [1748, 0]
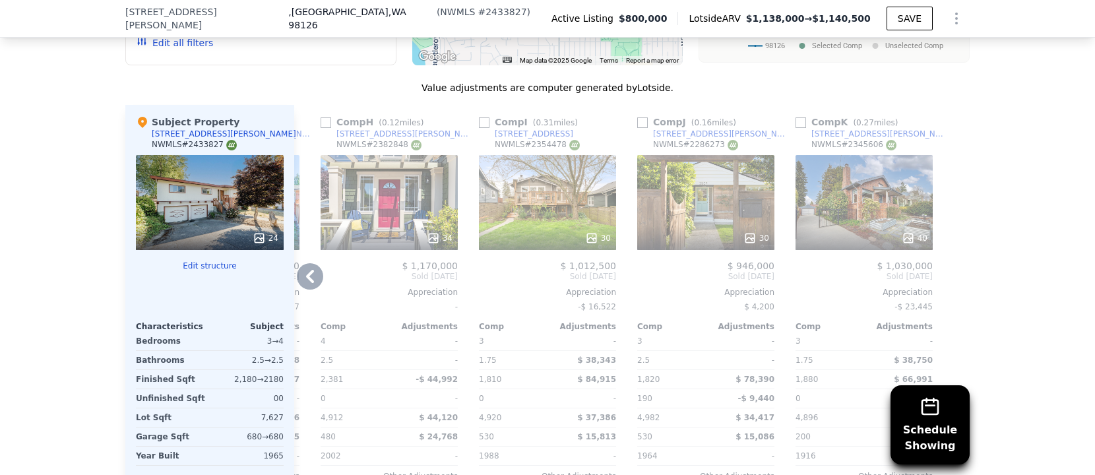
click at [313, 263] on icon at bounding box center [310, 276] width 26 height 26
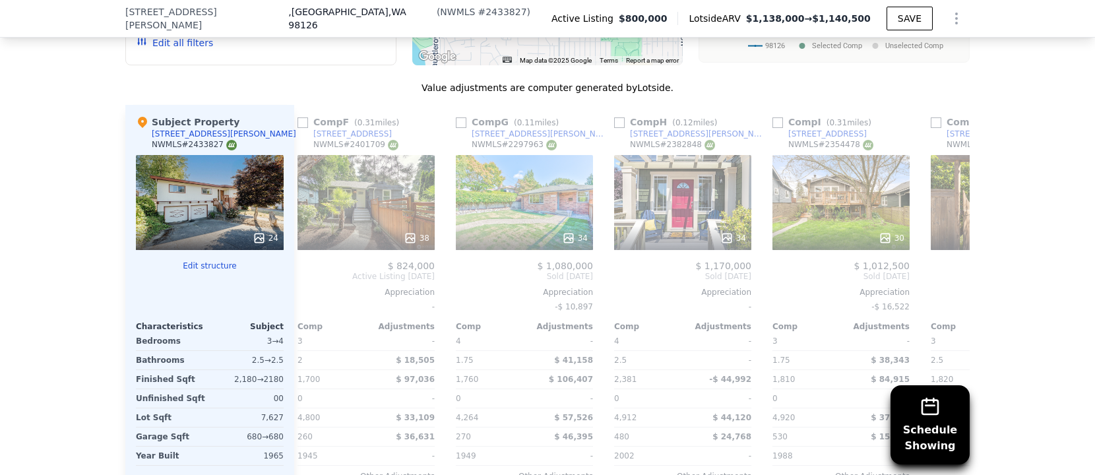
scroll to position [0, 781]
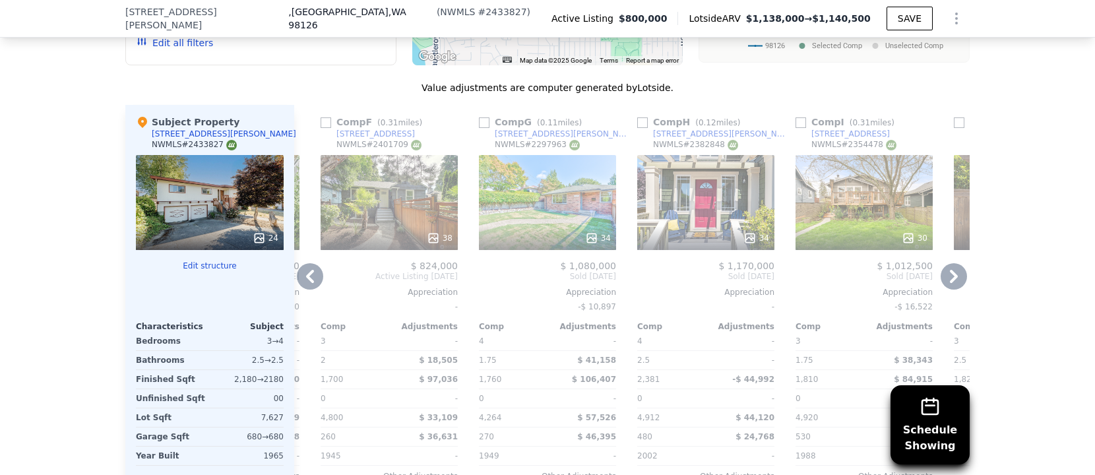
click at [313, 263] on icon at bounding box center [310, 276] width 26 height 26
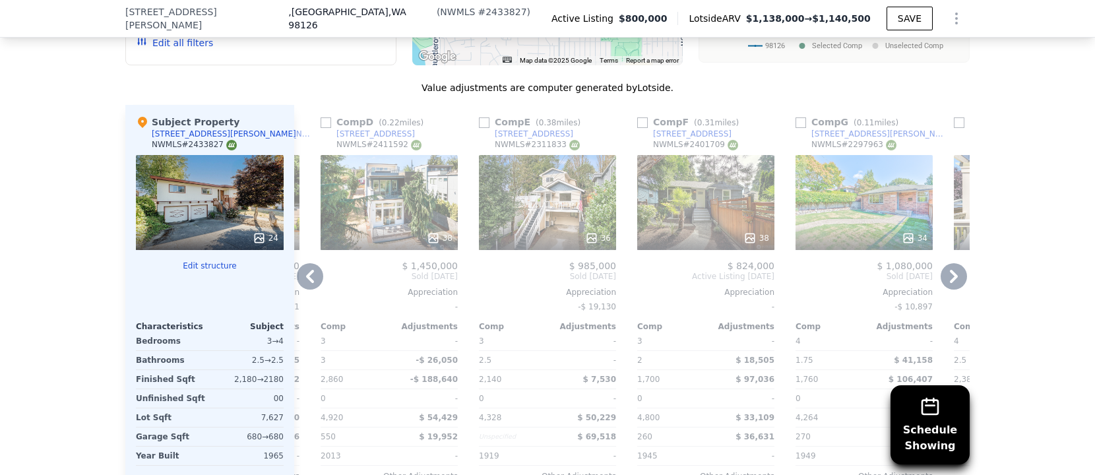
click at [313, 263] on icon at bounding box center [310, 276] width 26 height 26
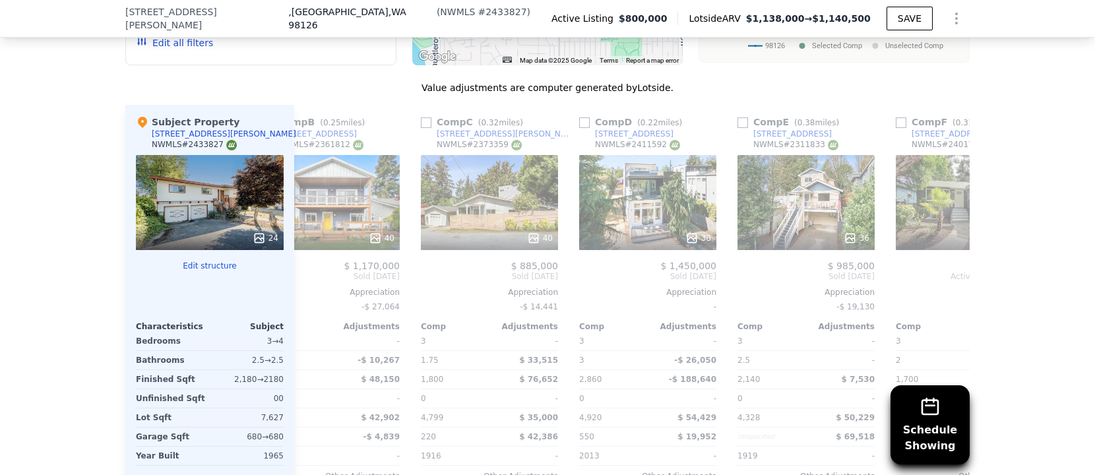
scroll to position [0, 148]
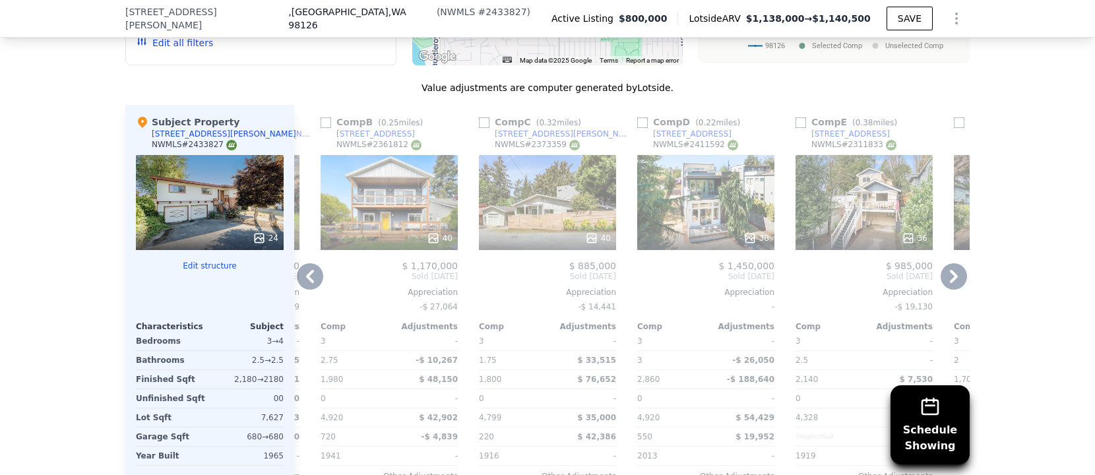
click at [314, 263] on icon at bounding box center [310, 276] width 26 height 26
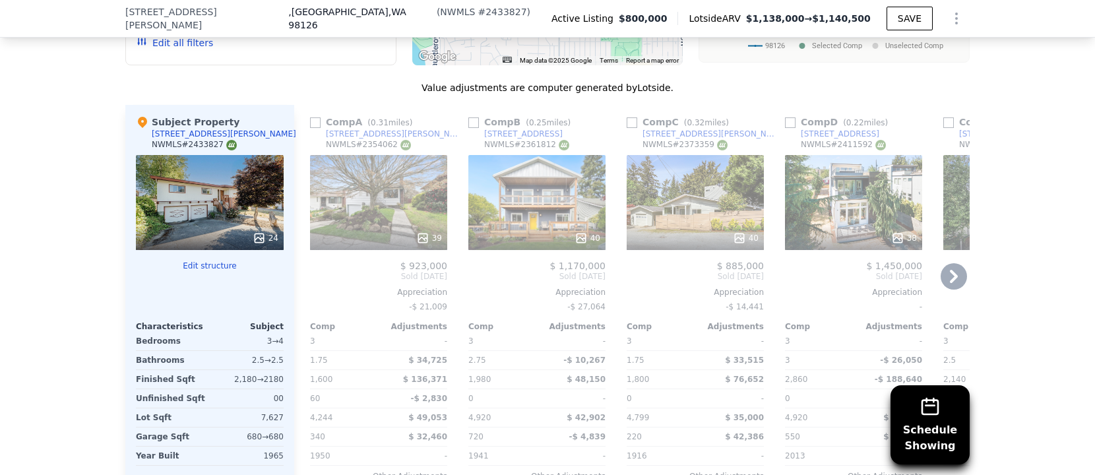
click at [955, 263] on icon at bounding box center [953, 276] width 26 height 26
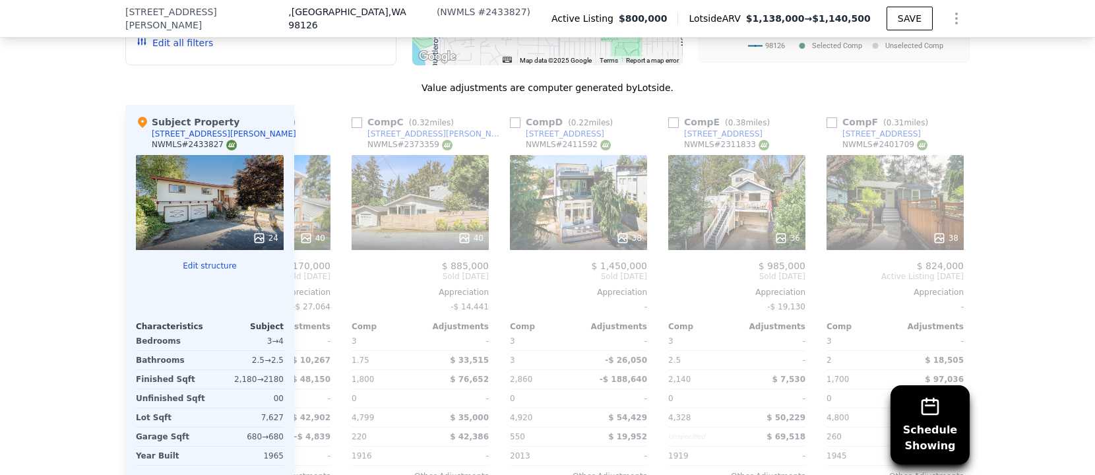
scroll to position [0, 317]
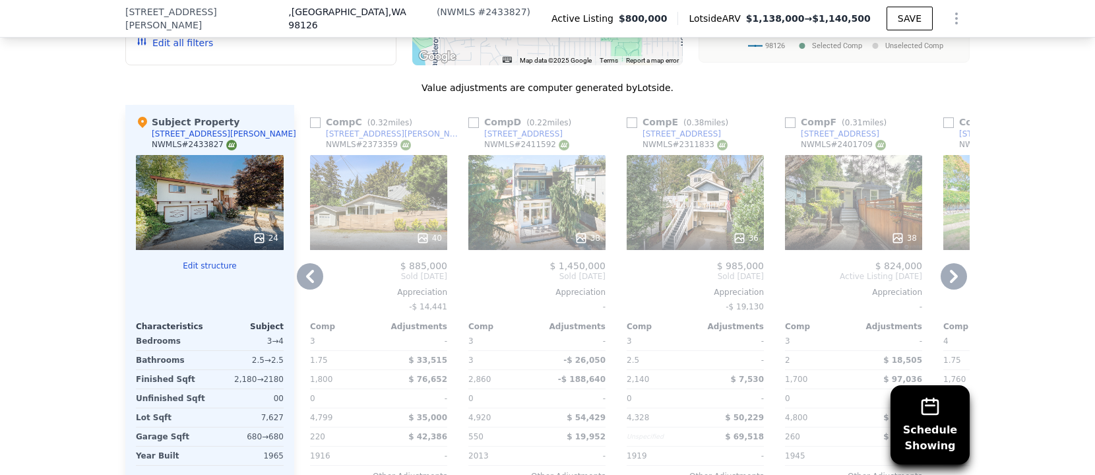
click at [955, 263] on icon at bounding box center [953, 276] width 26 height 26
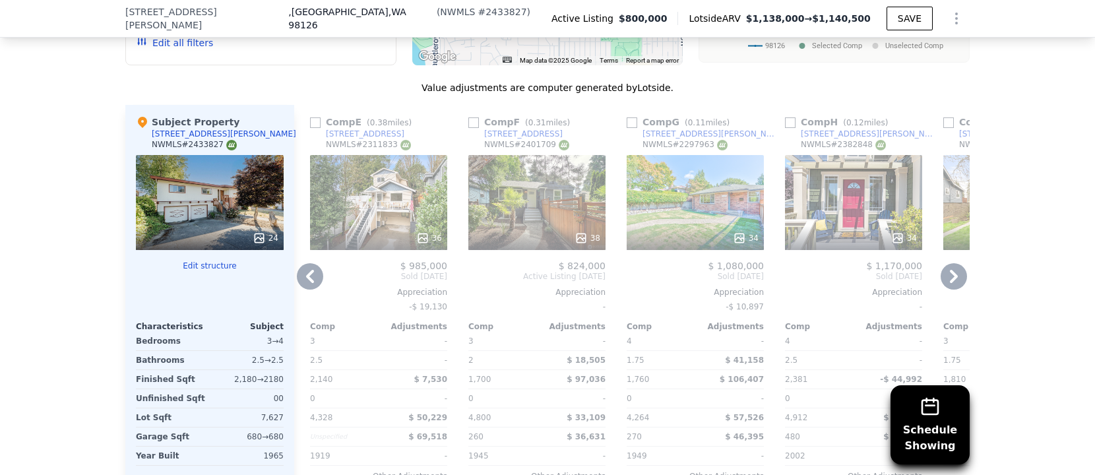
click at [955, 263] on icon at bounding box center [953, 276] width 26 height 26
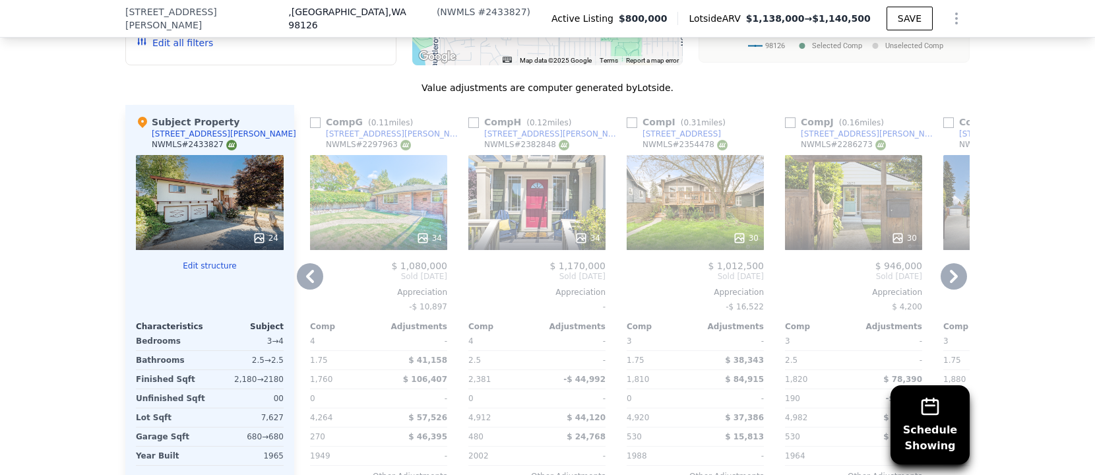
click at [955, 263] on icon at bounding box center [953, 276] width 26 height 26
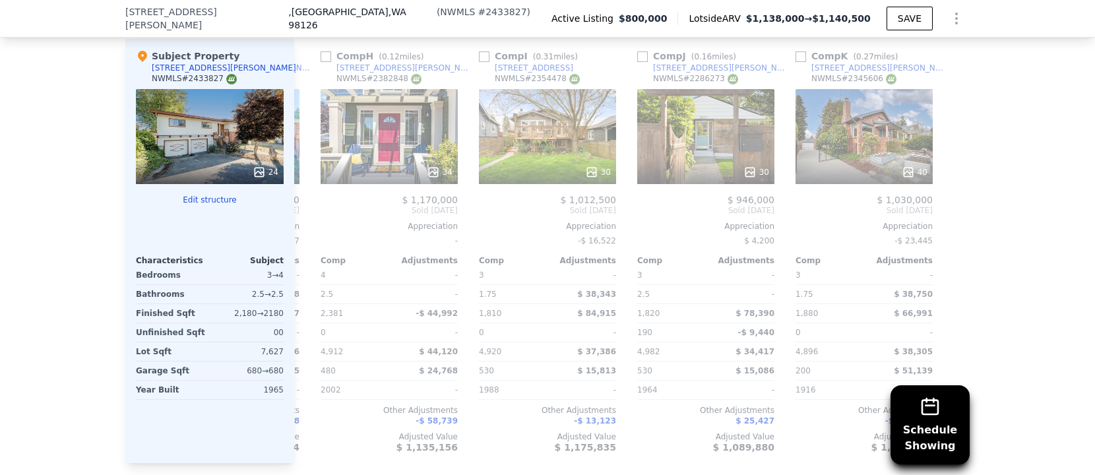
scroll to position [1825, 0]
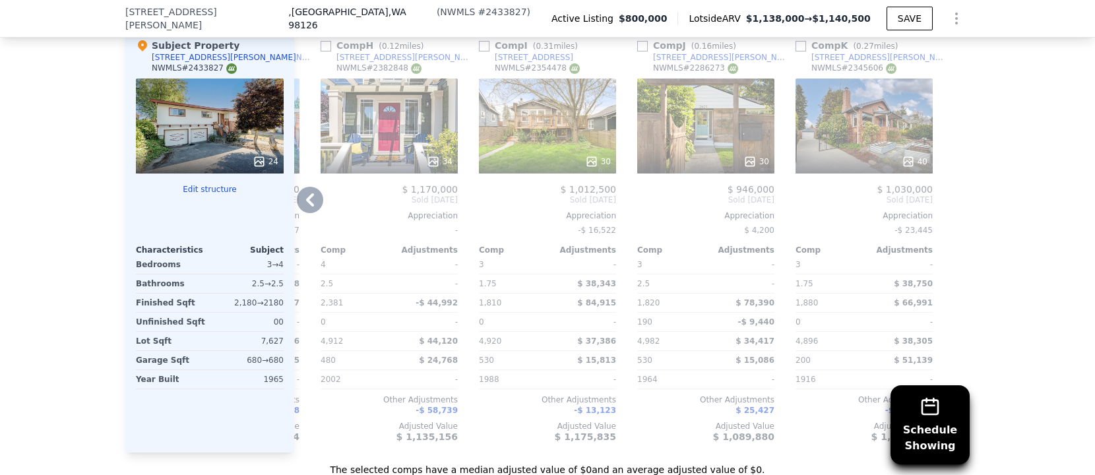
click at [322, 187] on icon at bounding box center [310, 200] width 26 height 26
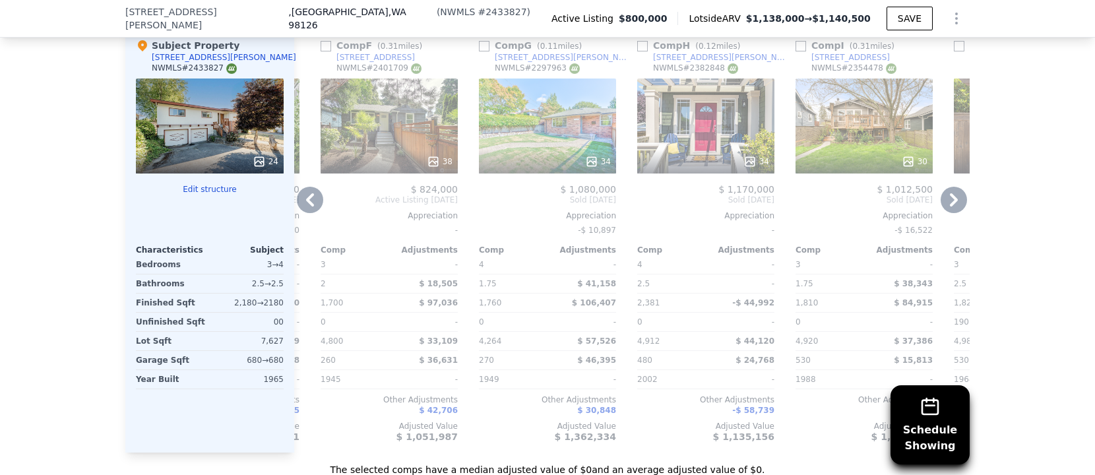
click at [322, 187] on icon at bounding box center [310, 200] width 26 height 26
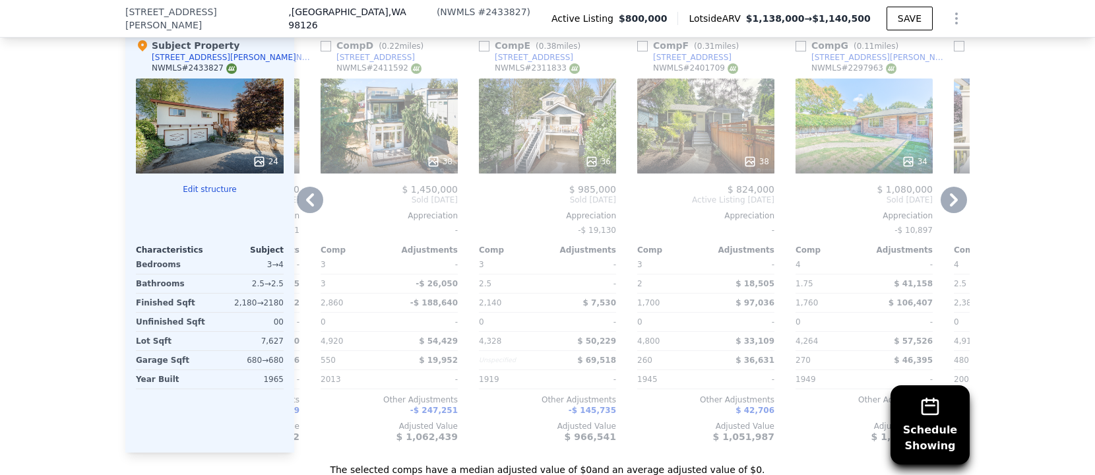
click at [322, 187] on icon at bounding box center [310, 200] width 26 height 26
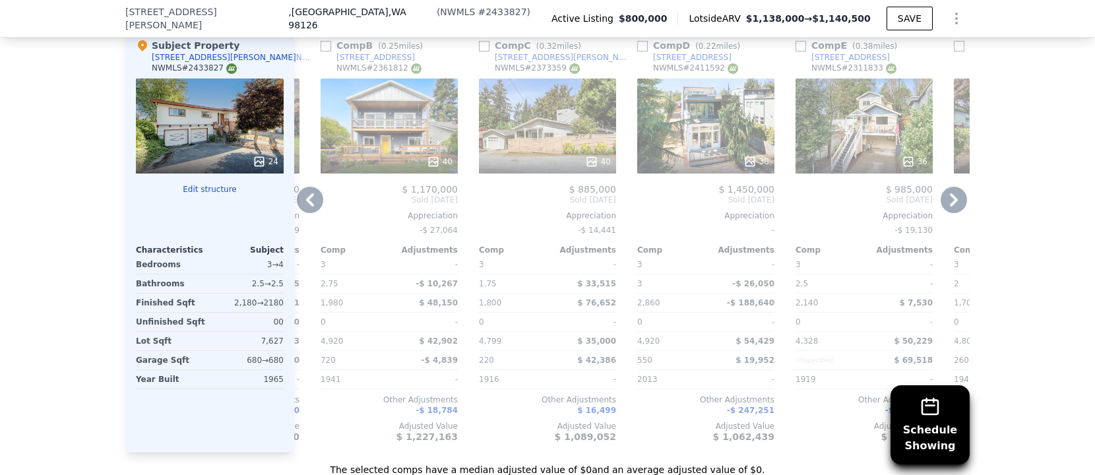
click at [321, 187] on icon at bounding box center [310, 200] width 26 height 26
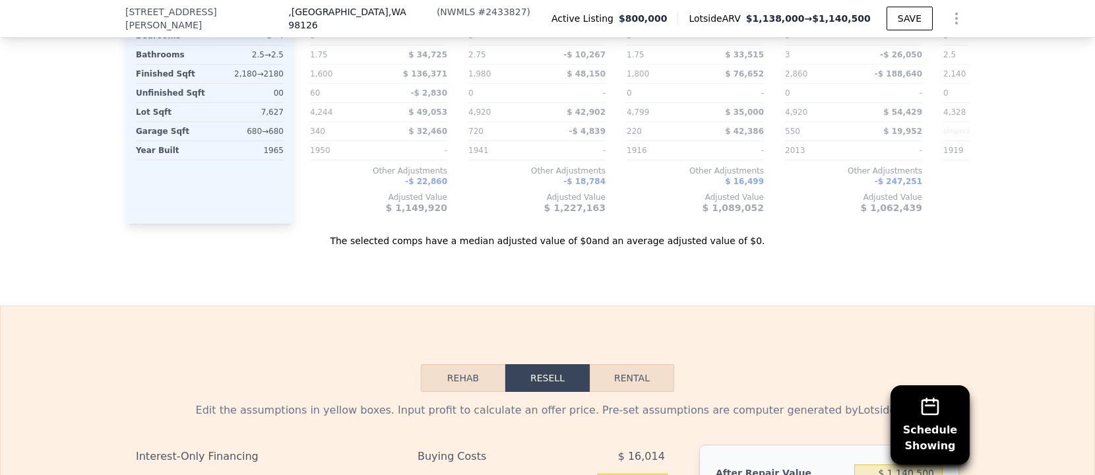
scroll to position [2276, 0]
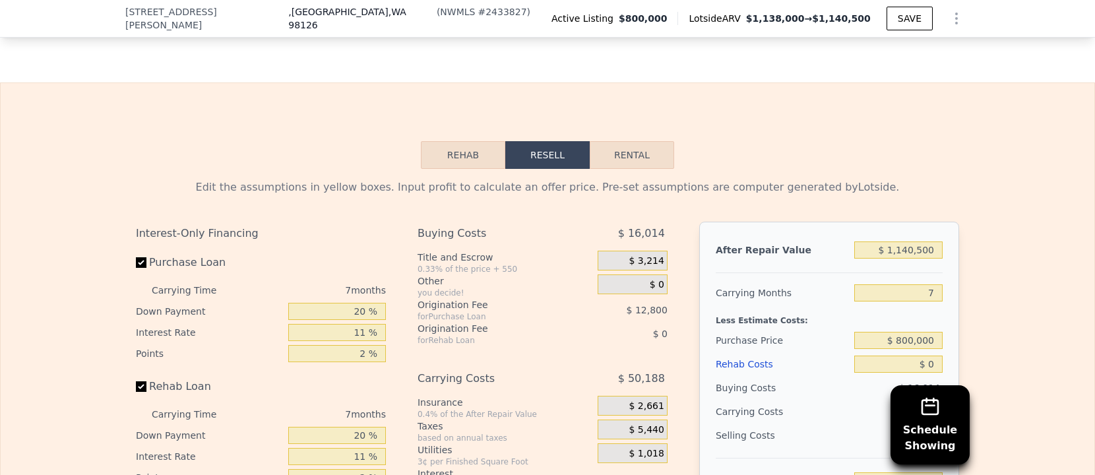
click at [902, 328] on div "$ 800,000" at bounding box center [898, 340] width 88 height 24
click at [902, 332] on input "$ 800,000" at bounding box center [898, 340] width 88 height 17
click at [892, 179] on div "Edit the assumptions in yellow boxes. Input profit to calculate an offer price.…" at bounding box center [547, 187] width 823 height 16
